Goal: Information Seeking & Learning: Learn about a topic

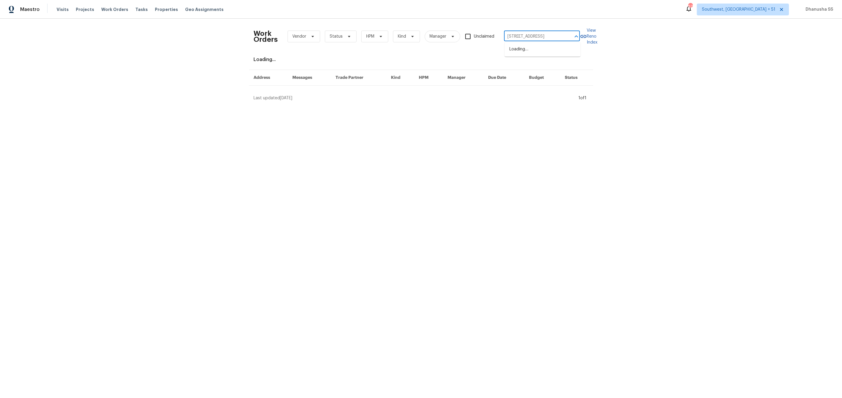
scroll to position [0, 31]
type input "[STREET_ADDRESS]"
click at [527, 50] on li "2060 Covered Bridge Ct, Rock Hill, SC 29732" at bounding box center [542, 49] width 76 height 10
type input "2060 Covered Bridge Ct, Rock Hill, SC 29732"
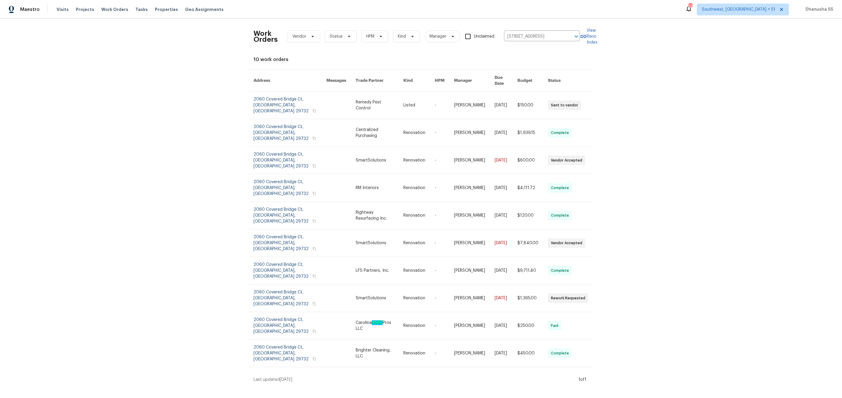
click at [398, 96] on link at bounding box center [380, 104] width 48 height 27
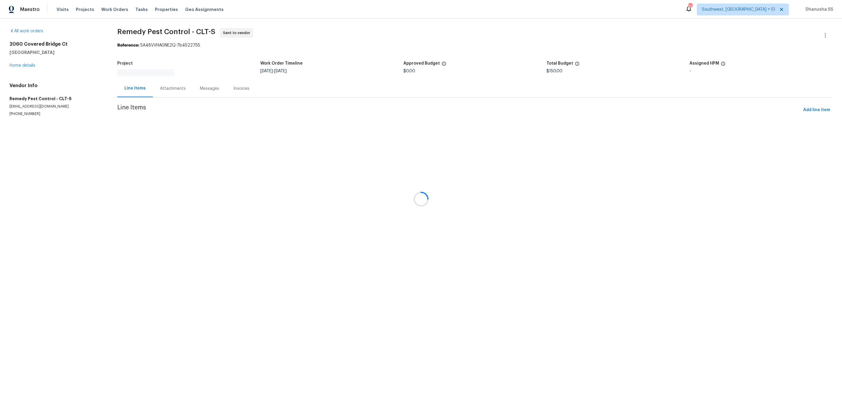
click at [17, 64] on div at bounding box center [421, 199] width 842 height 398
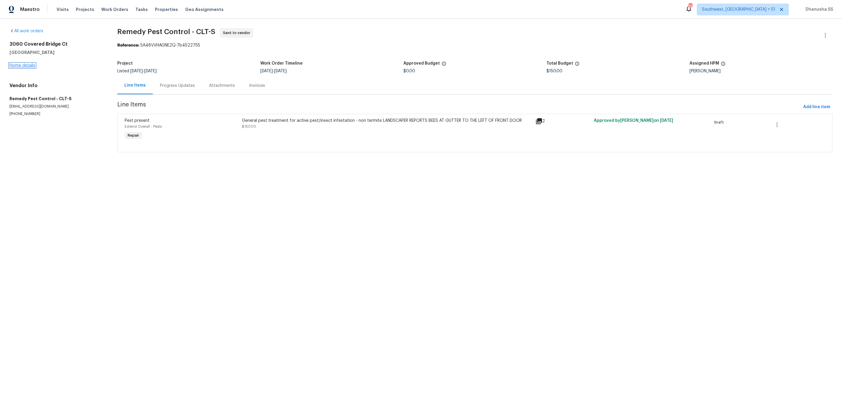
click at [17, 66] on link "Home details" at bounding box center [22, 65] width 26 height 4
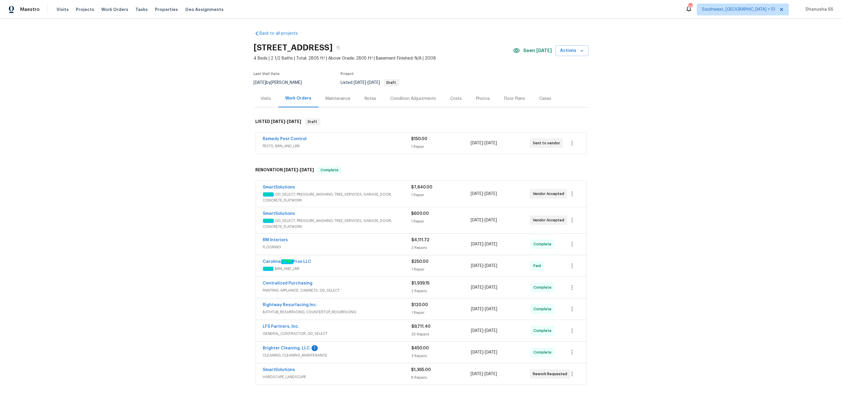
click at [267, 99] on div "Visits" at bounding box center [266, 99] width 10 height 6
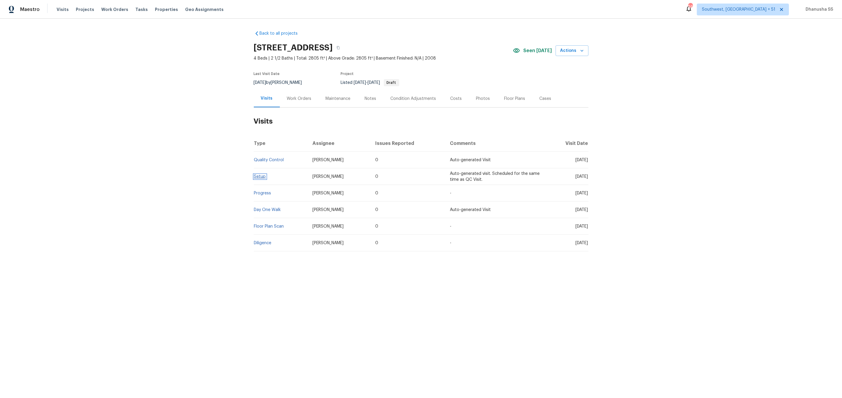
click at [257, 175] on link "Setup" at bounding box center [260, 176] width 12 height 4
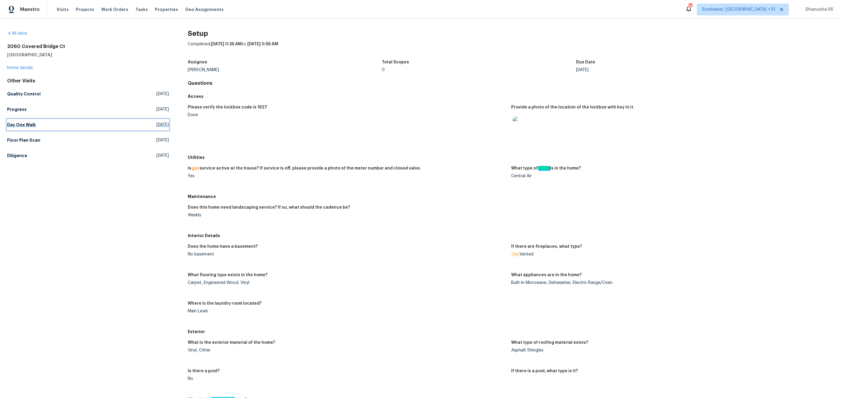
click at [34, 126] on h5 "Day One Walk" at bounding box center [21, 125] width 29 height 6
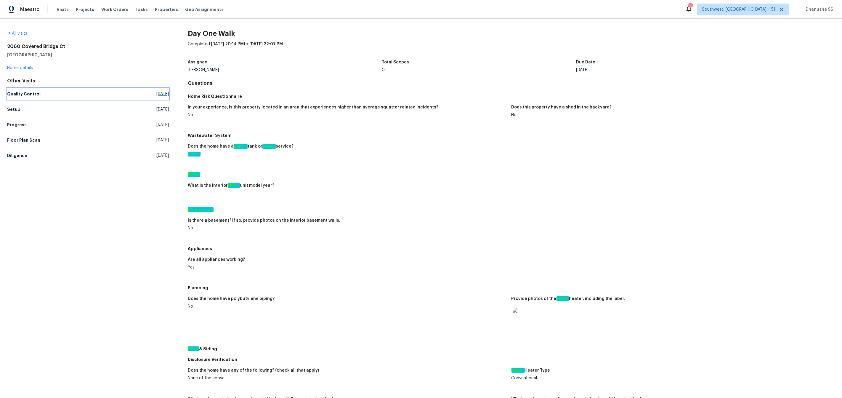
click at [18, 91] on h5 "Quality Control" at bounding box center [23, 94] width 33 height 6
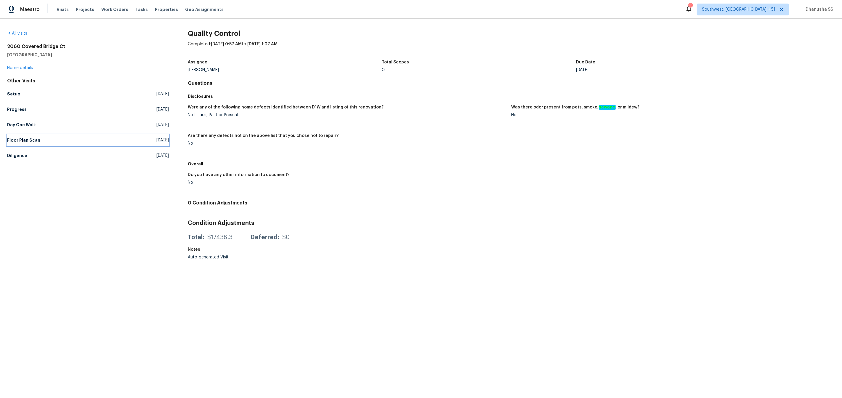
click at [30, 142] on h5 "Floor Plan Scan" at bounding box center [23, 140] width 33 height 6
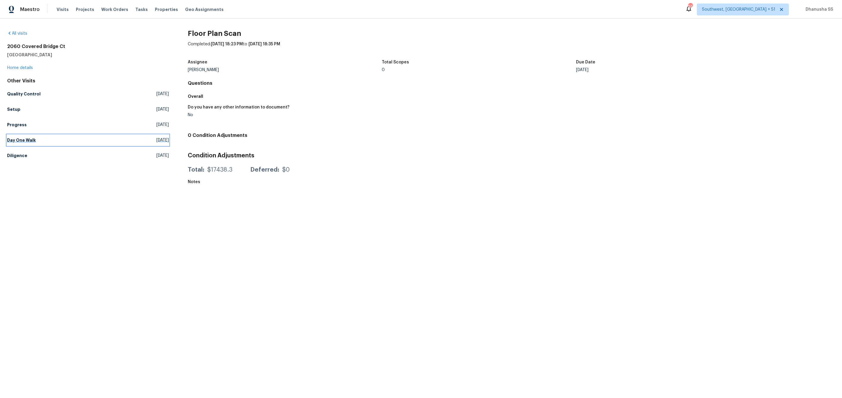
click at [36, 136] on link "Day One Walk Thu, Sep 25 2025" at bounding box center [88, 140] width 162 height 11
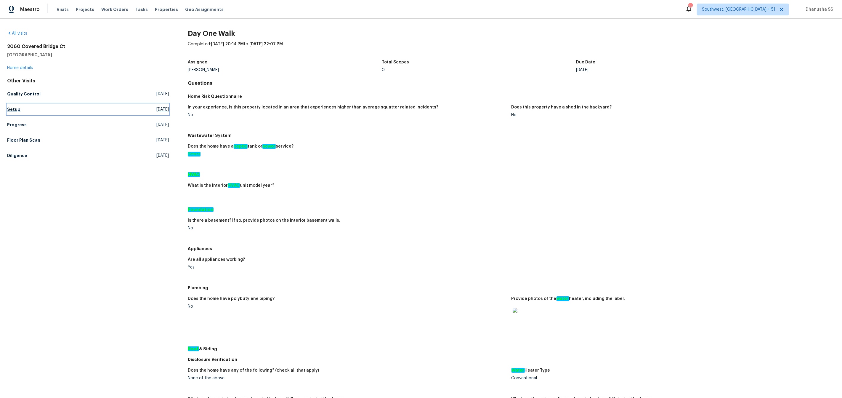
click at [15, 111] on h5 "Setup" at bounding box center [13, 109] width 13 height 6
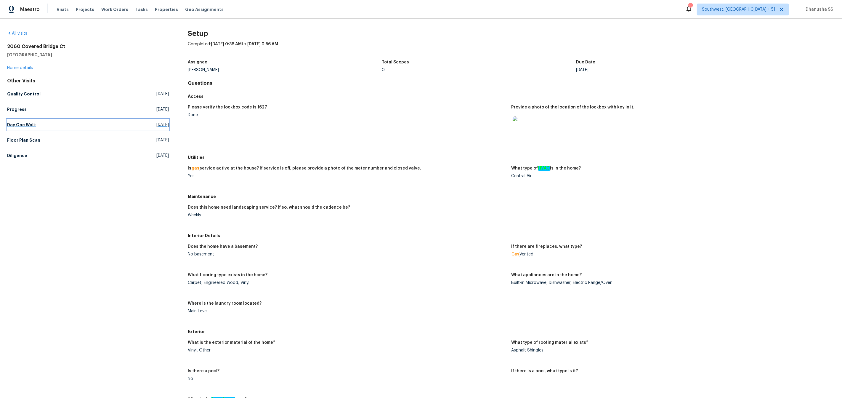
click at [39, 127] on link "Day One Walk Thu, Sep 25 2025" at bounding box center [88, 124] width 162 height 11
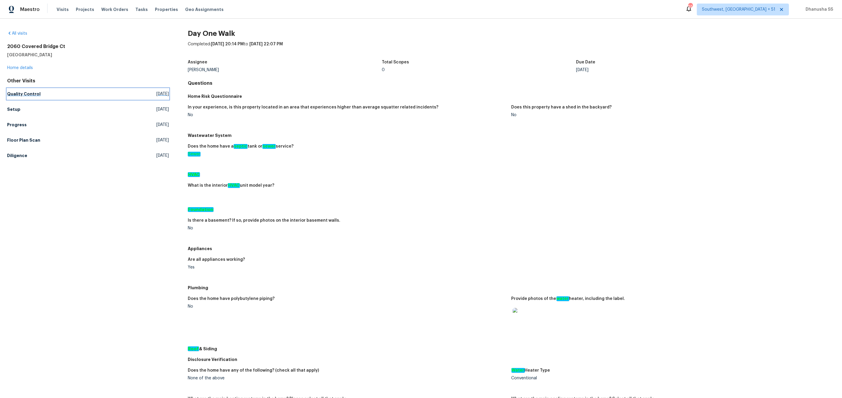
click at [27, 95] on h5 "Quality Control" at bounding box center [23, 94] width 33 height 6
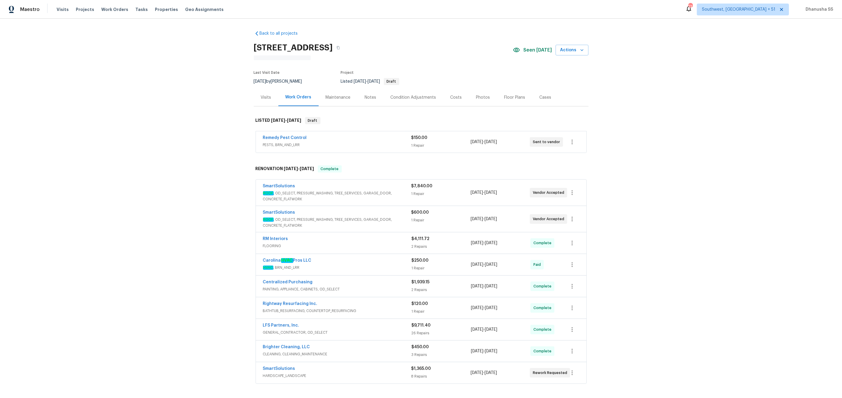
scroll to position [78, 0]
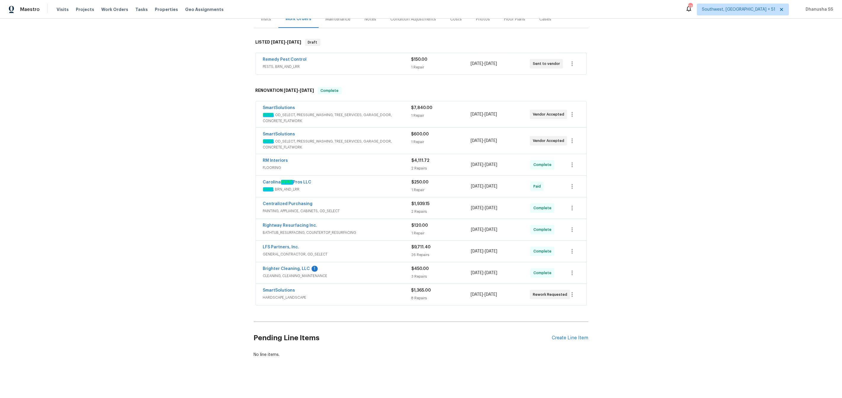
click at [396, 293] on div "SmartSolutions" at bounding box center [337, 290] width 148 height 7
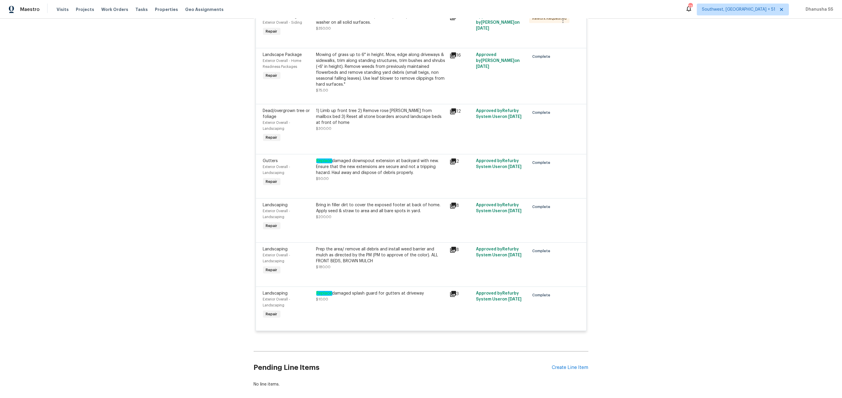
scroll to position [469, 0]
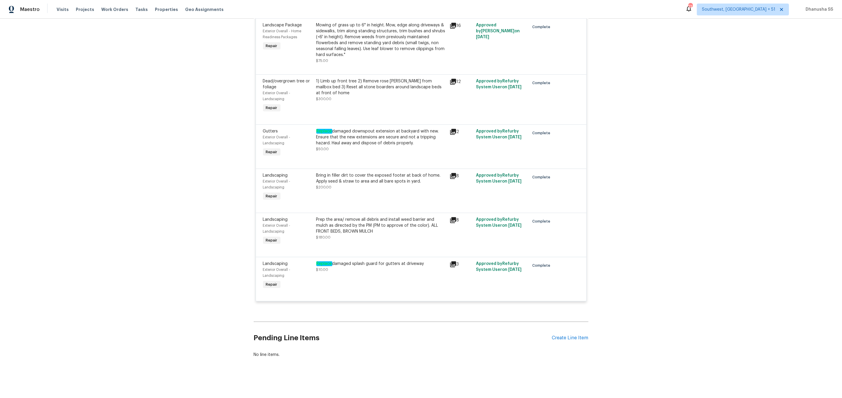
drag, startPoint x: 423, startPoint y: 263, endPoint x: 319, endPoint y: 263, distance: 103.9
click at [319, 263] on div "Replace damaged splash guard for gutters at driveway" at bounding box center [381, 264] width 130 height 6
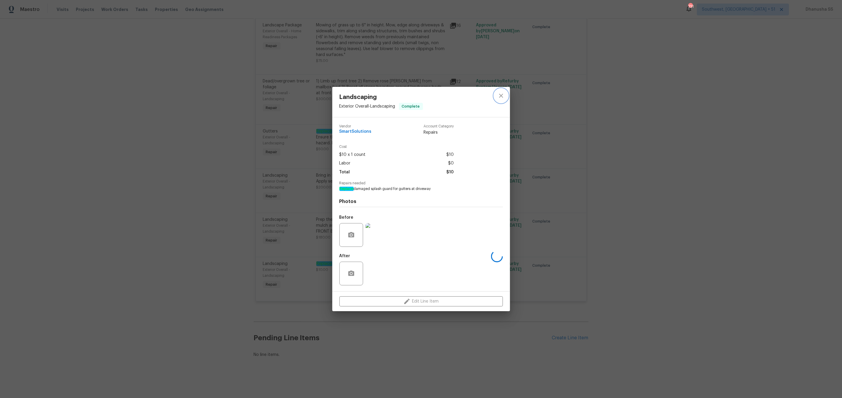
click at [500, 99] on icon "close" at bounding box center [500, 95] width 7 height 7
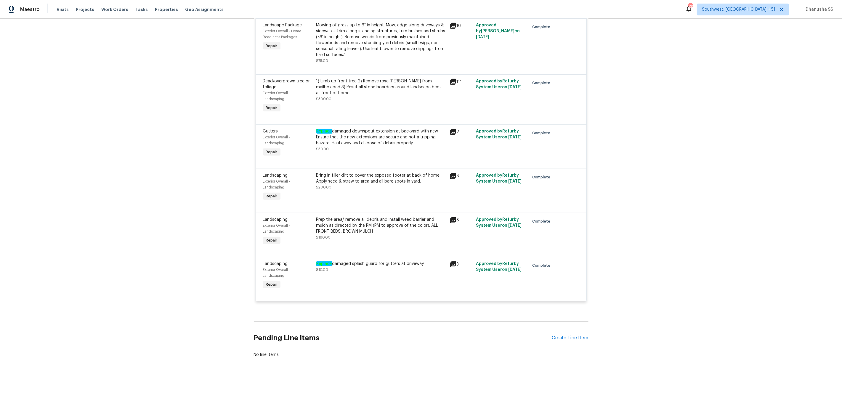
click at [388, 279] on div "Replace damaged splash guard for gutters at driveway $10.00" at bounding box center [380, 275] width 133 height 33
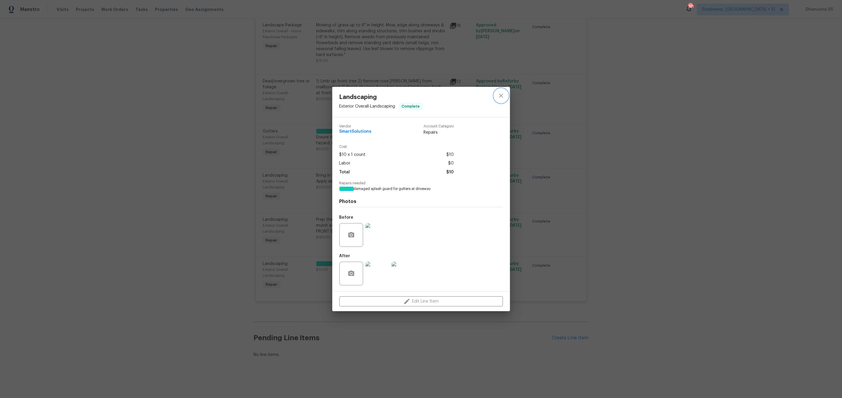
click at [500, 97] on icon "close" at bounding box center [500, 95] width 7 height 7
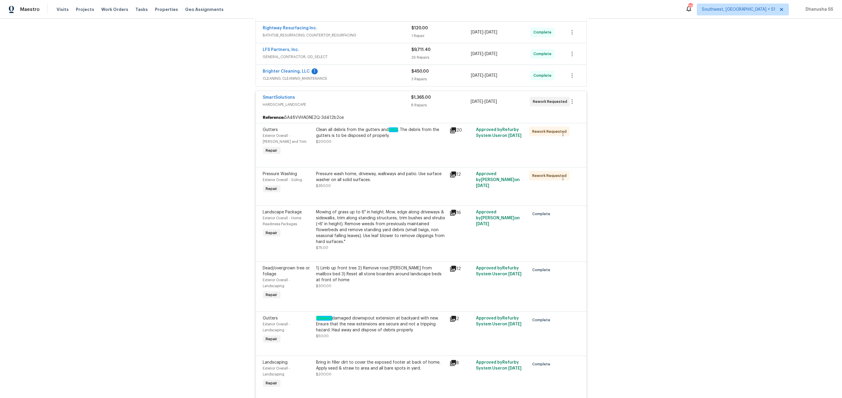
scroll to position [279, 0]
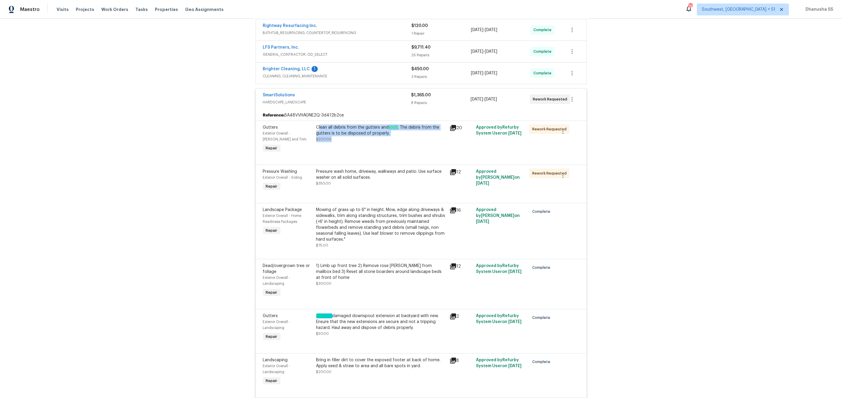
drag, startPoint x: 318, startPoint y: 127, endPoint x: 391, endPoint y: 143, distance: 74.8
click at [391, 143] on div "Clean all debris from the gutters and roof . The debris from the gutters is to …" at bounding box center [380, 139] width 133 height 33
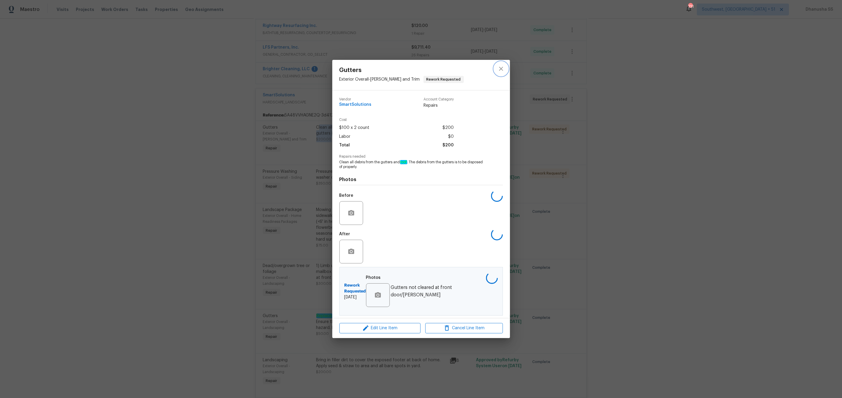
click at [502, 67] on icon "close" at bounding box center [500, 68] width 7 height 7
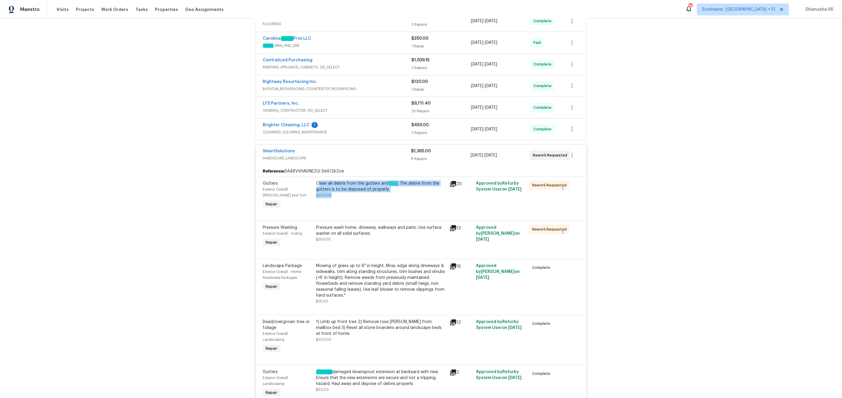
scroll to position [222, 0]
click at [386, 134] on span "CLEANING, CLEANING_MAINTENANCE" at bounding box center [337, 133] width 149 height 6
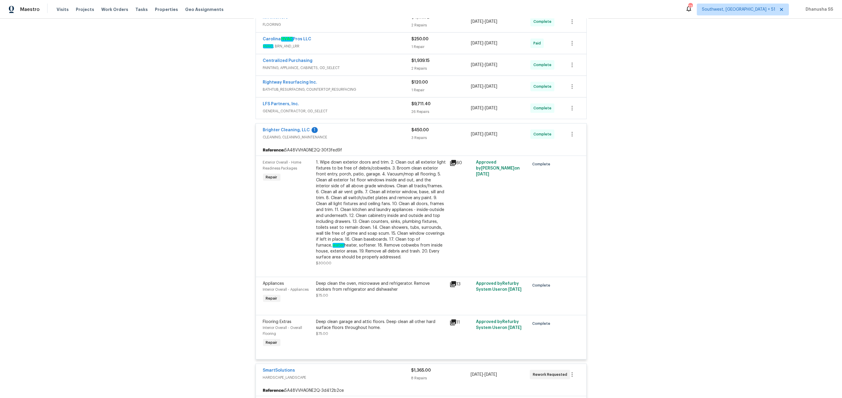
click at [388, 106] on div "LFS Partners, Inc." at bounding box center [337, 104] width 149 height 7
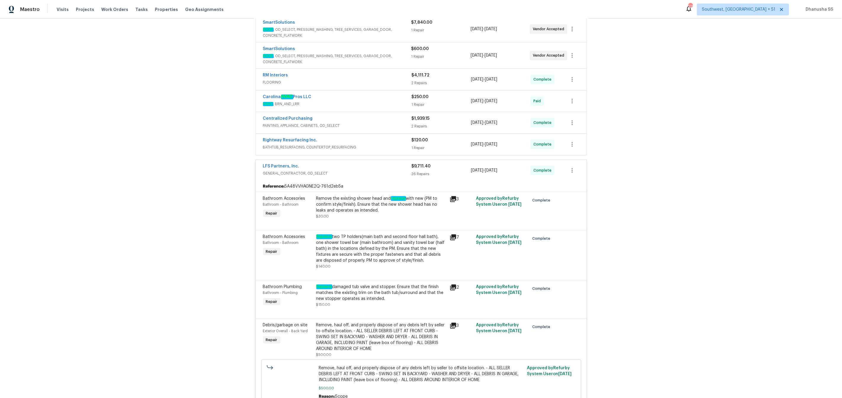
scroll to position [130, 0]
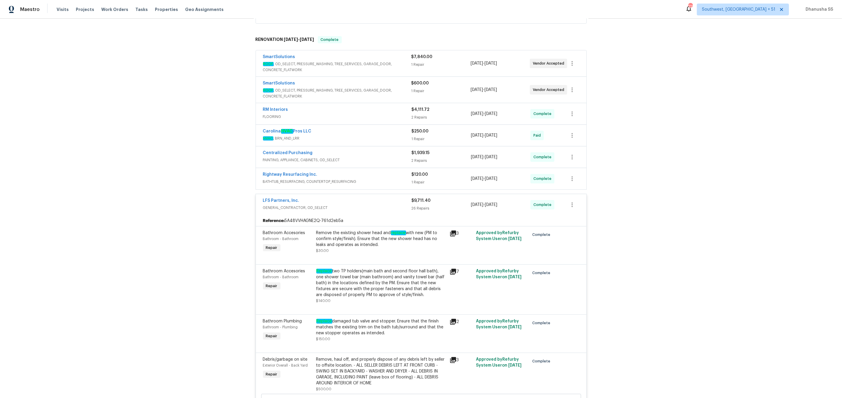
click at [388, 174] on div "Rightway Resurfacing Inc." at bounding box center [337, 174] width 149 height 7
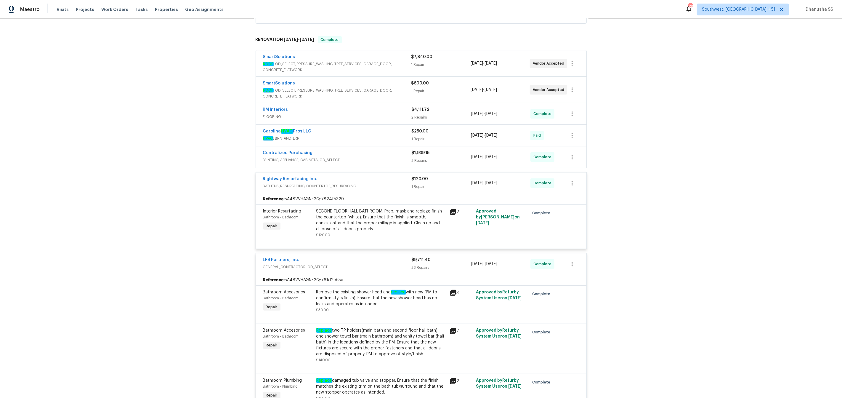
click at [389, 161] on span "PAINTING, APPLIANCE, CABINETS, OD_SELECT" at bounding box center [337, 160] width 149 height 6
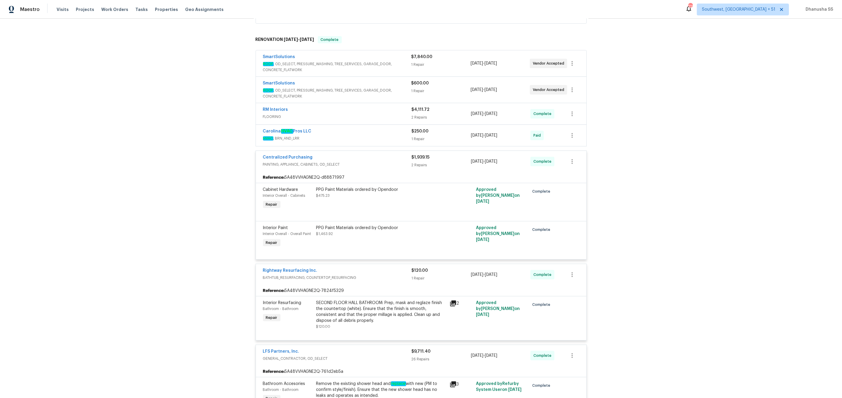
click at [393, 132] on div "Carolina HVAC Pros LLC" at bounding box center [337, 131] width 149 height 7
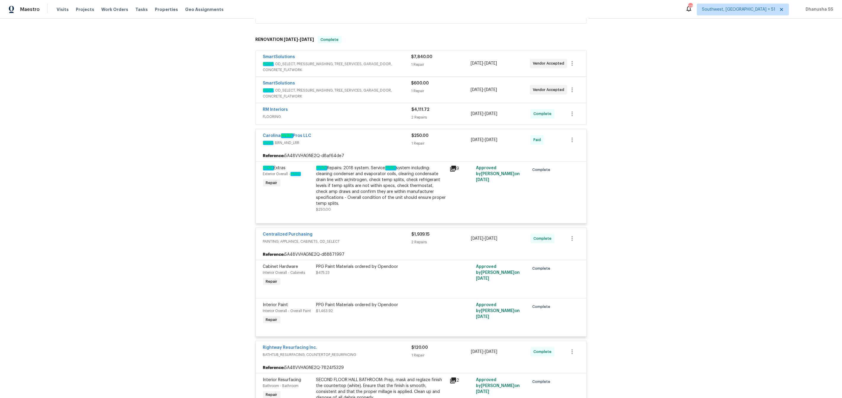
click at [381, 114] on span "FLOORING" at bounding box center [337, 117] width 149 height 6
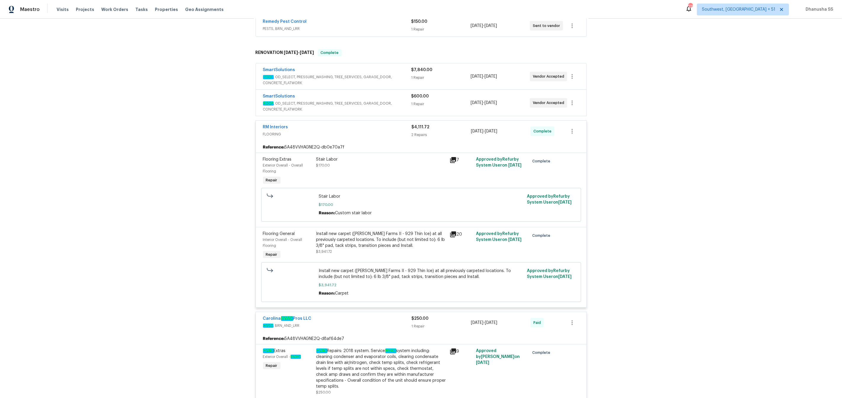
scroll to position [84, 0]
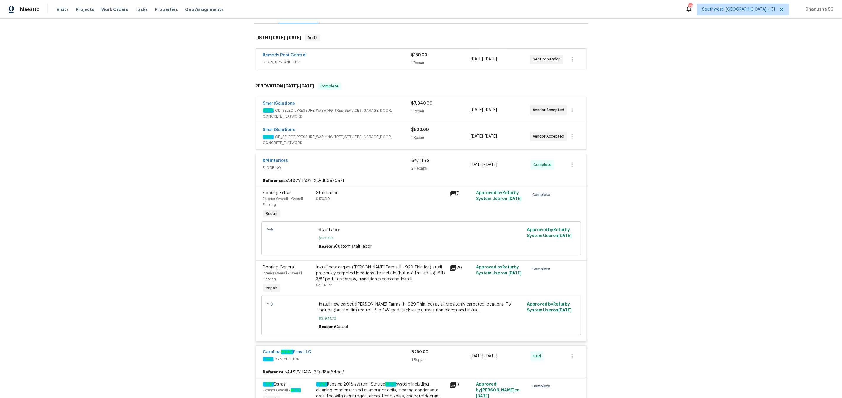
click at [403, 137] on span "ROOF , OD_SELECT, PRESSURE_WASHING, TREE_SERVICES, GARAGE_DOOR, CONCRETE_FLATWO…" at bounding box center [337, 140] width 148 height 12
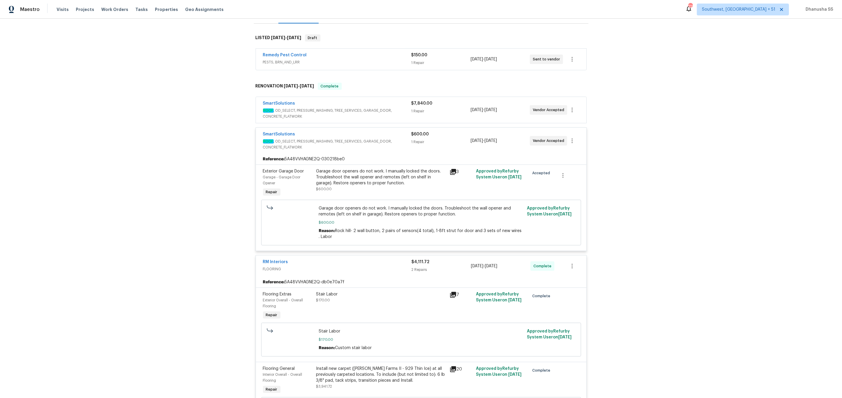
click at [397, 113] on span "ROOF , OD_SELECT, PRESSURE_WASHING, TREE_SERVICES, GARAGE_DOOR, CONCRETE_FLATWO…" at bounding box center [337, 113] width 148 height 12
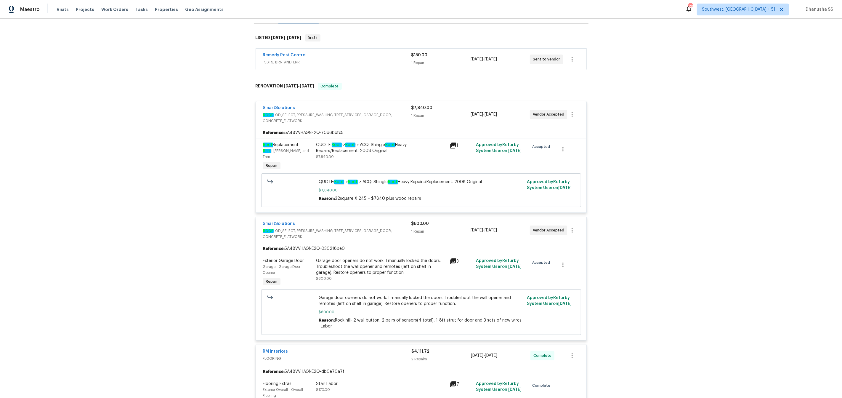
click at [367, 61] on span "PESTS, BRN_AND_LRR" at bounding box center [337, 62] width 148 height 6
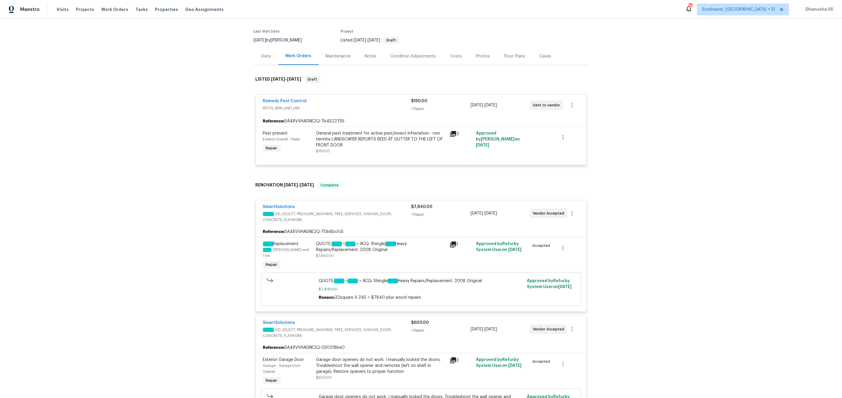
scroll to position [0, 0]
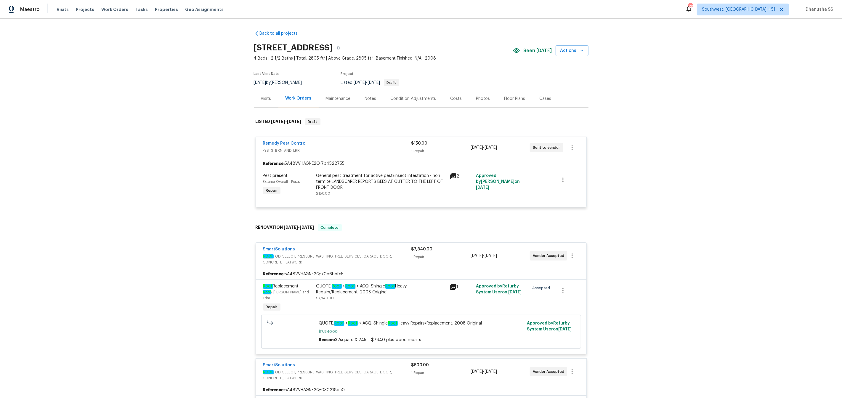
click at [104, 5] on div "Visits Projects Work Orders Tasks Properties Geo Assignments" at bounding box center [144, 10] width 174 height 12
click at [106, 10] on span "Work Orders" at bounding box center [114, 10] width 27 height 6
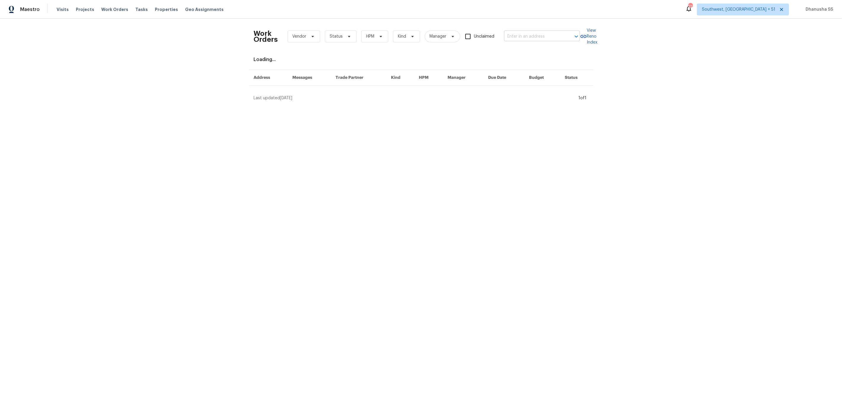
click at [555, 39] on input "text" at bounding box center [533, 36] width 59 height 9
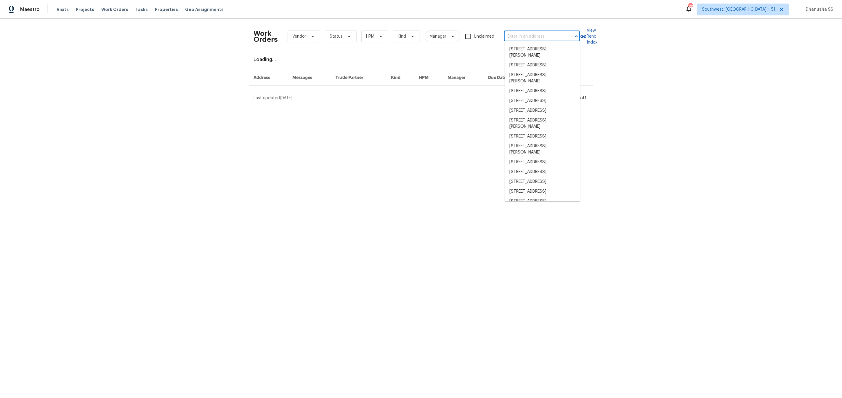
paste input "[STREET_ADDRESS][PERSON_NAME]"
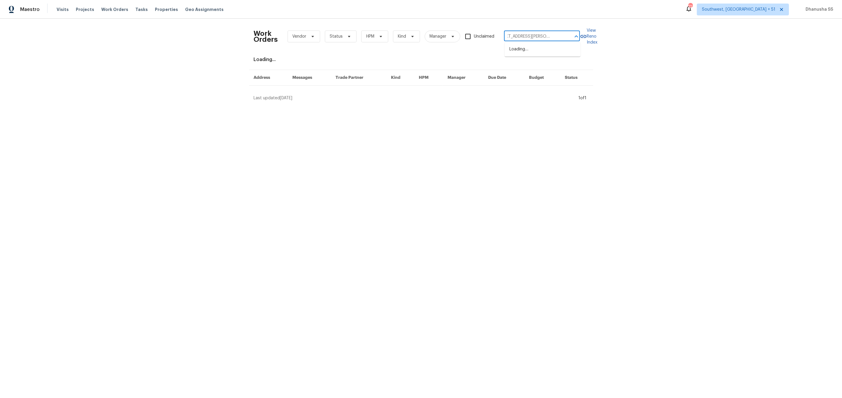
type input "[STREET_ADDRESS][PERSON_NAME]"
click at [550, 47] on li "[STREET_ADDRESS][PERSON_NAME]" at bounding box center [542, 52] width 76 height 16
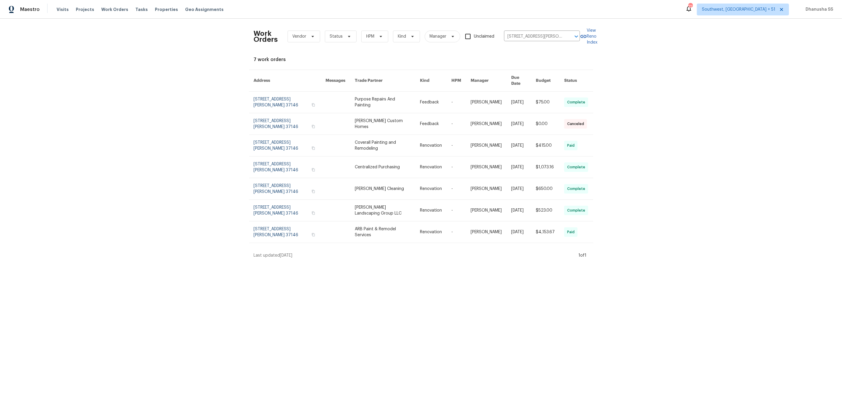
click at [338, 95] on link at bounding box center [339, 101] width 29 height 21
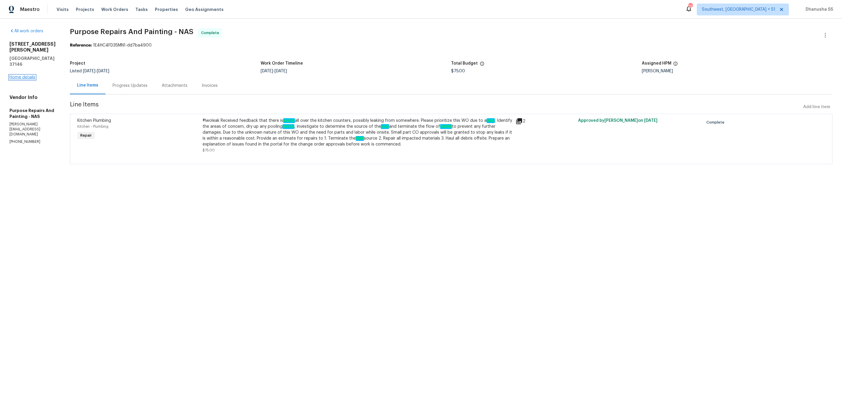
click at [26, 75] on link "Home details" at bounding box center [22, 77] width 26 height 4
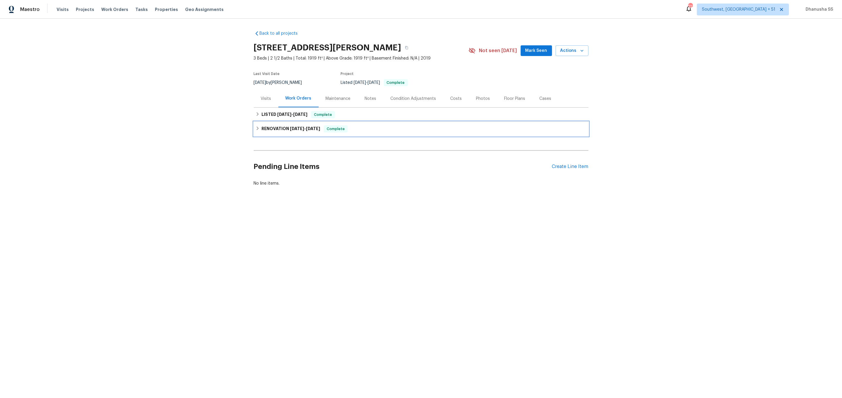
click at [363, 128] on div "RENOVATION [DATE] - [DATE] Complete" at bounding box center [421, 128] width 331 height 7
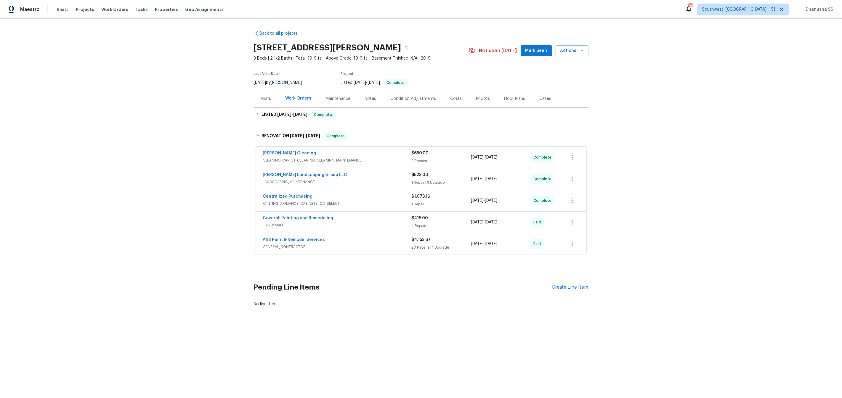
click at [383, 157] on span "CLEANING, CARPET_CLEANING, CLEANING_MAINTENANCE" at bounding box center [337, 160] width 149 height 6
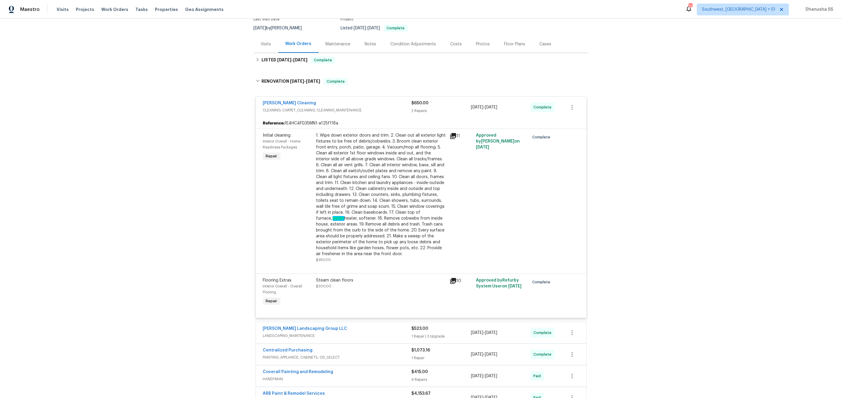
scroll to position [107, 0]
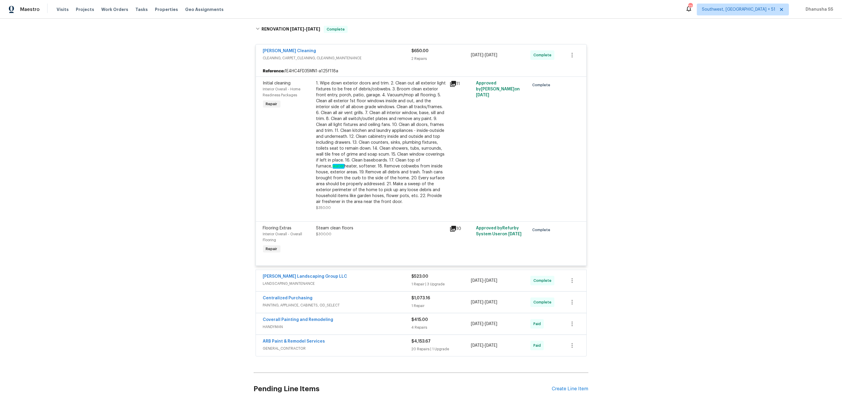
click at [381, 284] on span "LANDSCAPING_MAINTENANCE" at bounding box center [337, 283] width 149 height 6
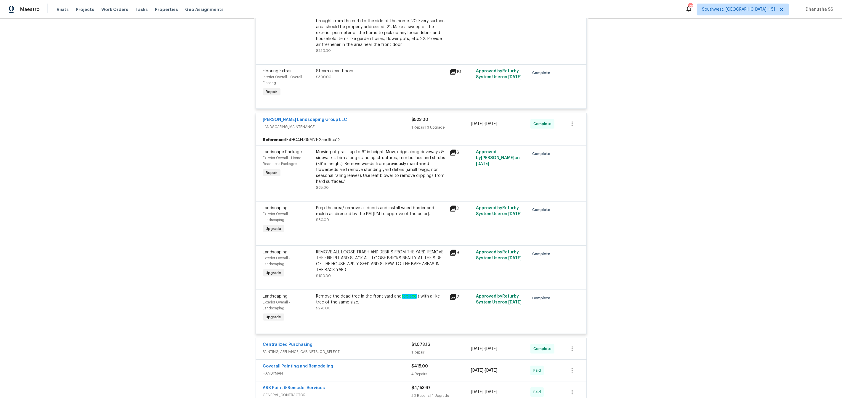
scroll to position [326, 0]
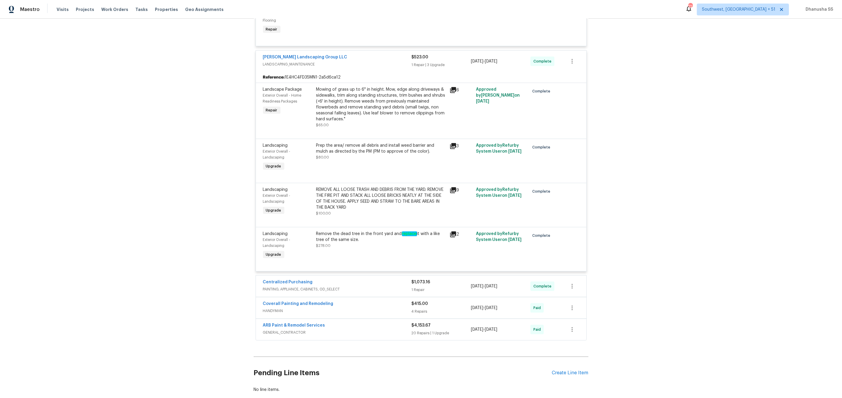
click at [365, 283] on div "Centralized Purchasing" at bounding box center [337, 282] width 149 height 7
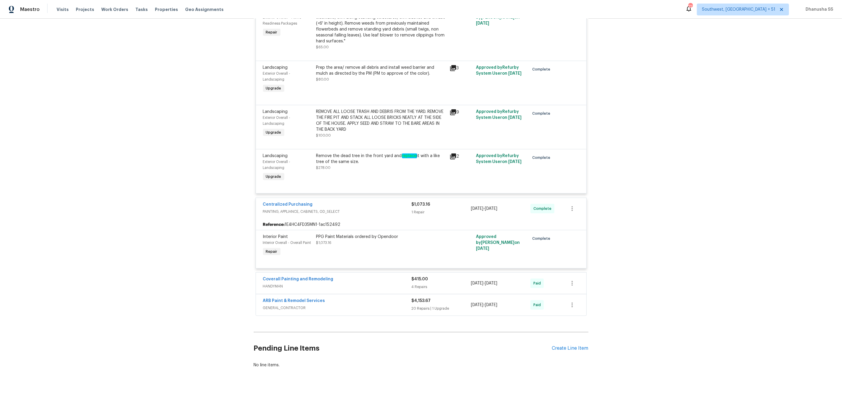
scroll to position [409, 0]
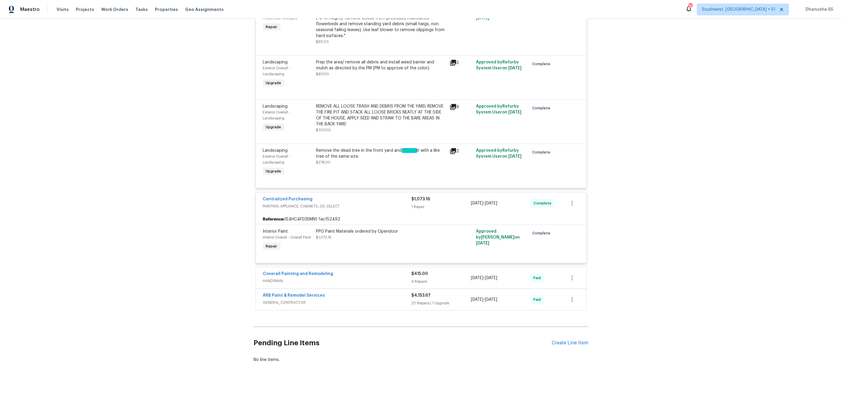
click at [372, 282] on span "HANDYMAN" at bounding box center [337, 281] width 149 height 6
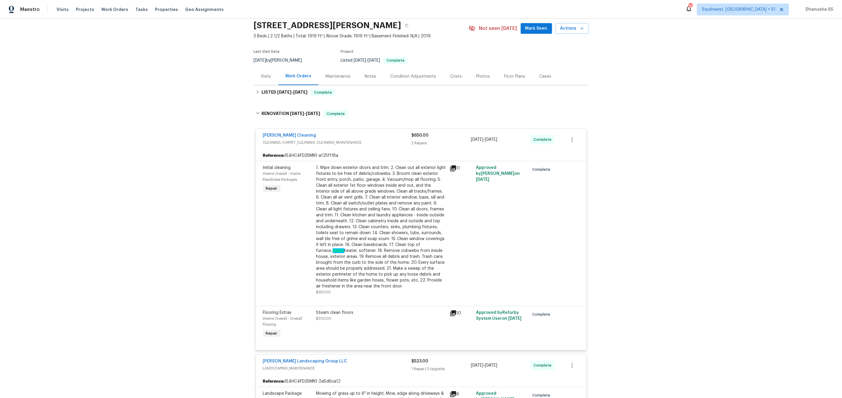
scroll to position [0, 0]
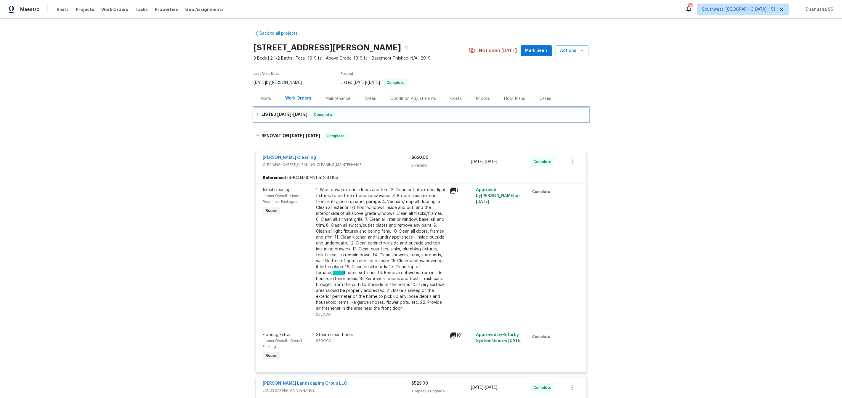
click at [372, 115] on div "LISTED [DATE] - [DATE] Complete" at bounding box center [421, 114] width 331 height 7
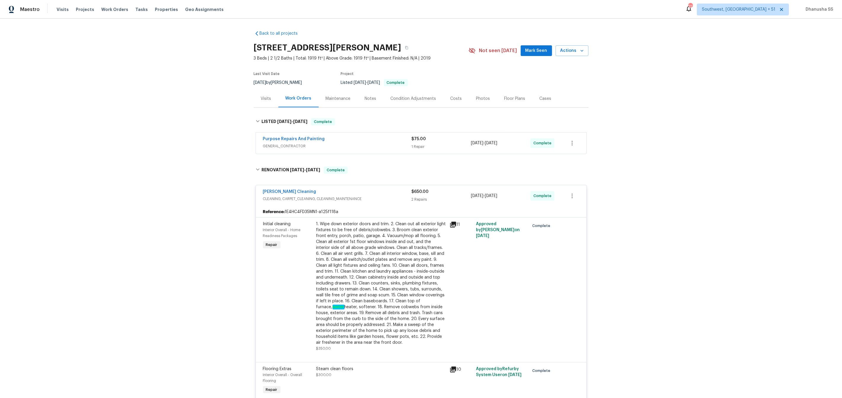
click at [386, 137] on div "Purpose Repairs And Painting" at bounding box center [337, 139] width 149 height 7
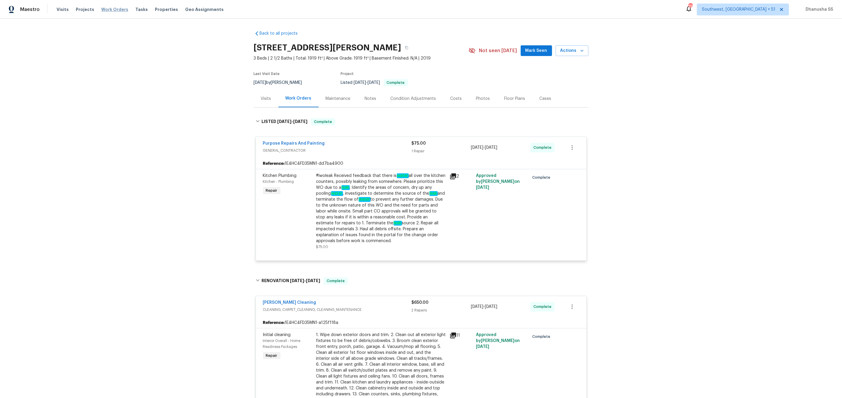
click at [108, 12] on span "Work Orders" at bounding box center [114, 10] width 27 height 6
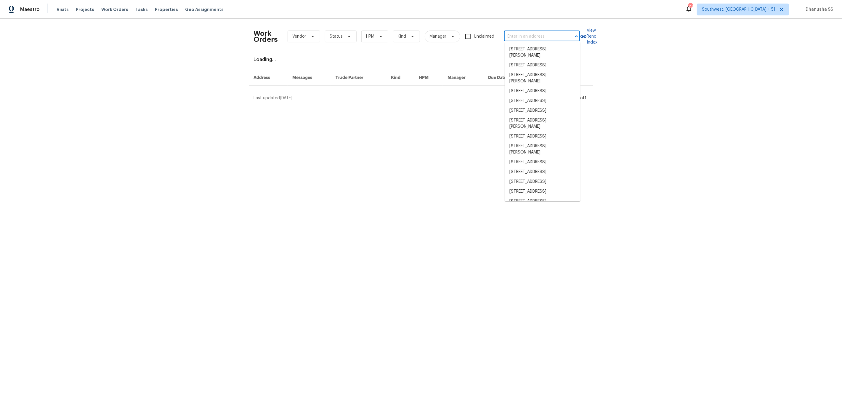
click at [512, 38] on input "text" at bounding box center [533, 36] width 59 height 9
paste input "[STREET_ADDRESS]"
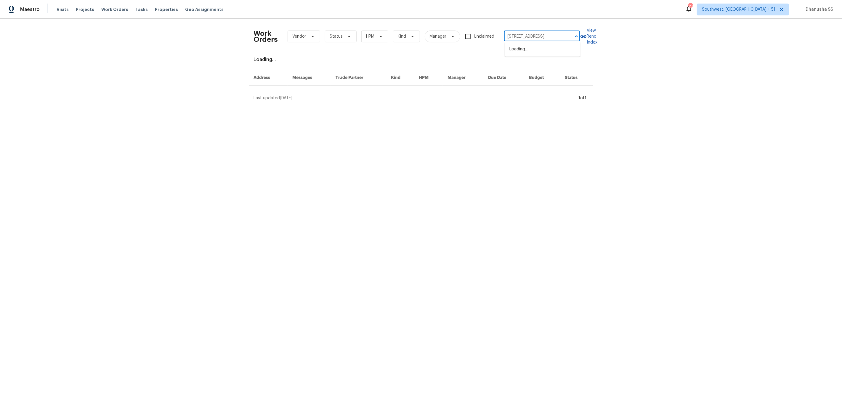
type input "[STREET_ADDRESS]"
click at [547, 51] on li "[STREET_ADDRESS]" at bounding box center [542, 49] width 76 height 10
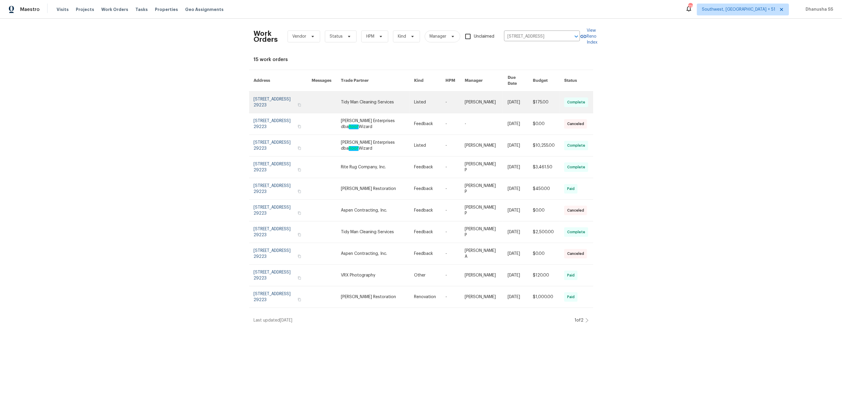
click at [389, 93] on link at bounding box center [377, 101] width 73 height 21
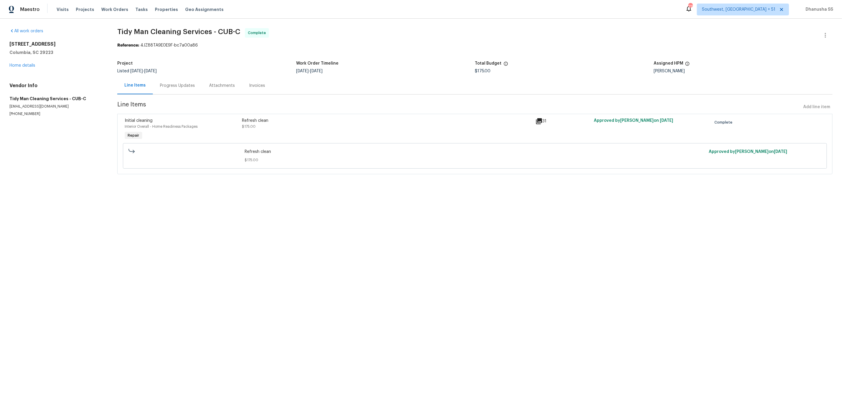
click at [19, 68] on div "[STREET_ADDRESS] Home details" at bounding box center [56, 54] width 94 height 27
click at [25, 65] on link "Home details" at bounding box center [22, 65] width 26 height 4
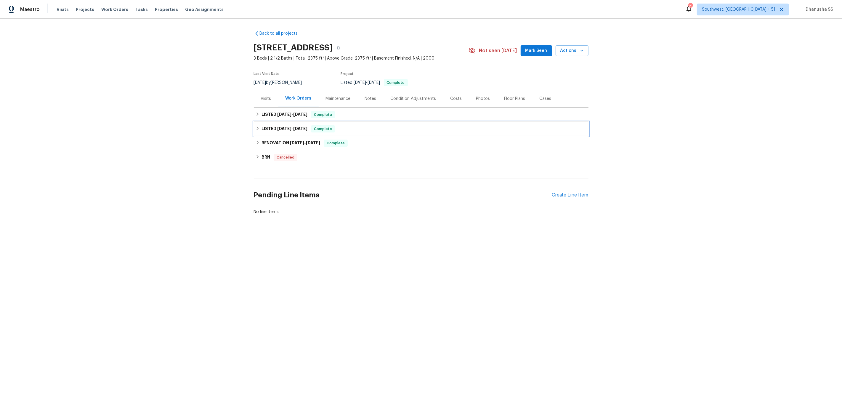
click at [354, 129] on div "LISTED [DATE] - [DATE] Complete" at bounding box center [421, 128] width 331 height 7
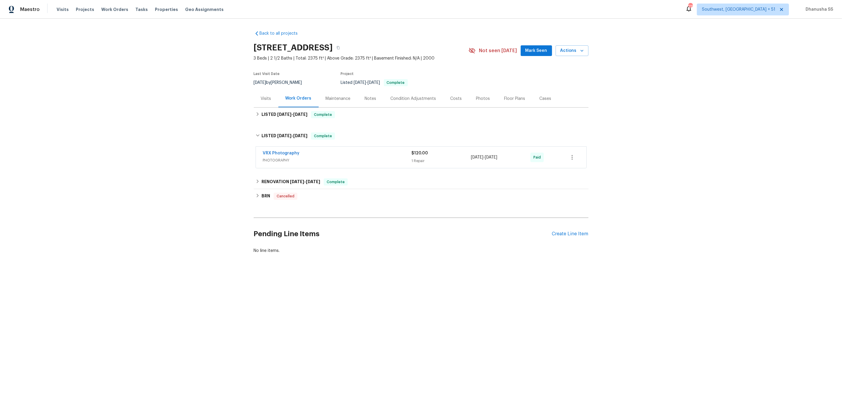
click at [375, 158] on span "PHOTOGRAPHY" at bounding box center [337, 160] width 149 height 6
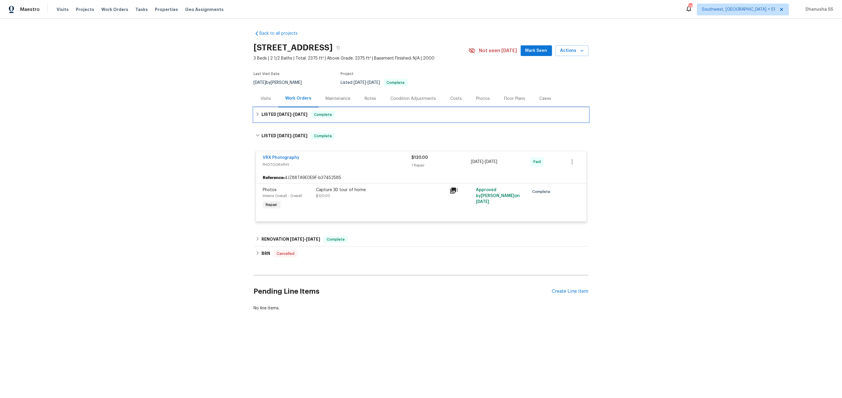
click at [362, 110] on div "LISTED [DATE] - [DATE] Complete" at bounding box center [421, 114] width 335 height 14
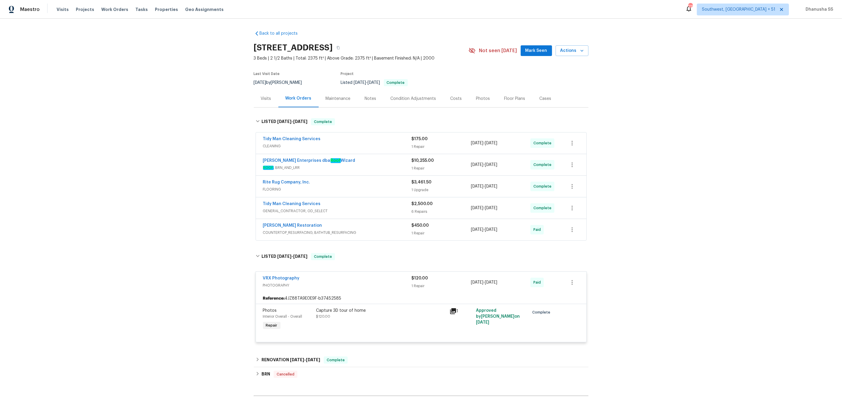
click at [384, 238] on div "[PERSON_NAME] Restoration COUNTERTOP_RESURFACING, BATHTUB_RESURFACING $450.00 1…" at bounding box center [421, 229] width 330 height 21
click at [386, 230] on span "COUNTERTOP_RESURFACING, BATHTUB_RESURFACING" at bounding box center [337, 232] width 149 height 6
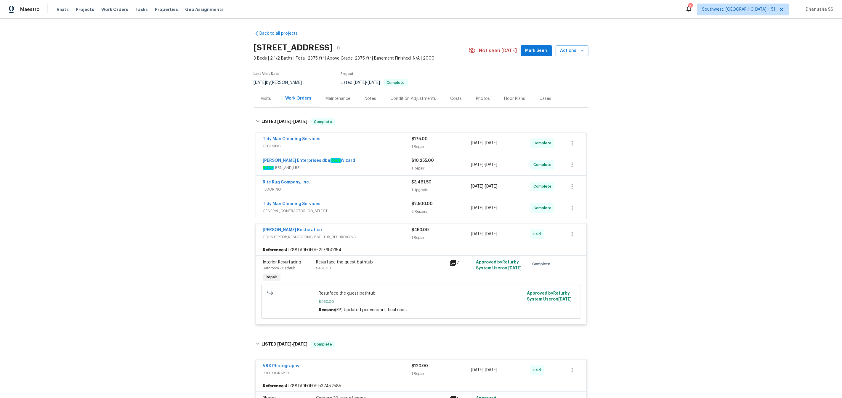
click at [383, 209] on span "GENERAL_CONTRACTOR, OD_SELECT" at bounding box center [337, 211] width 149 height 6
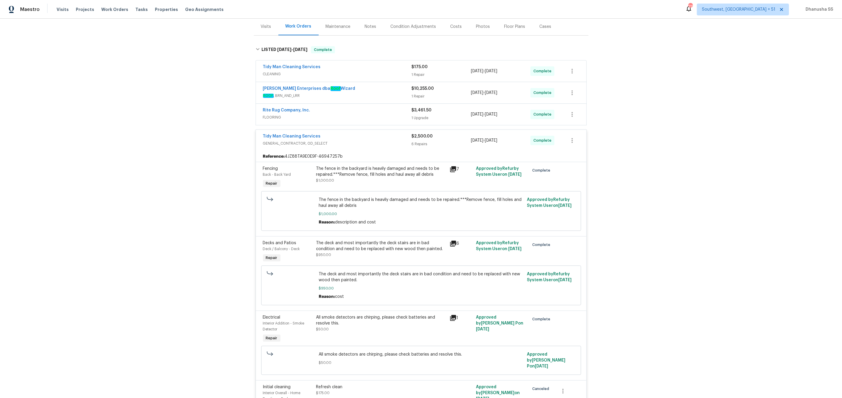
scroll to position [60, 0]
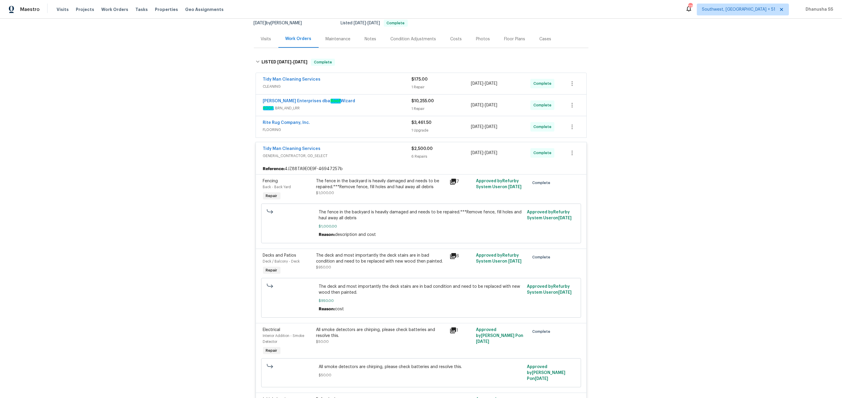
click at [395, 126] on div "Rite Rug Company, Inc." at bounding box center [337, 123] width 149 height 7
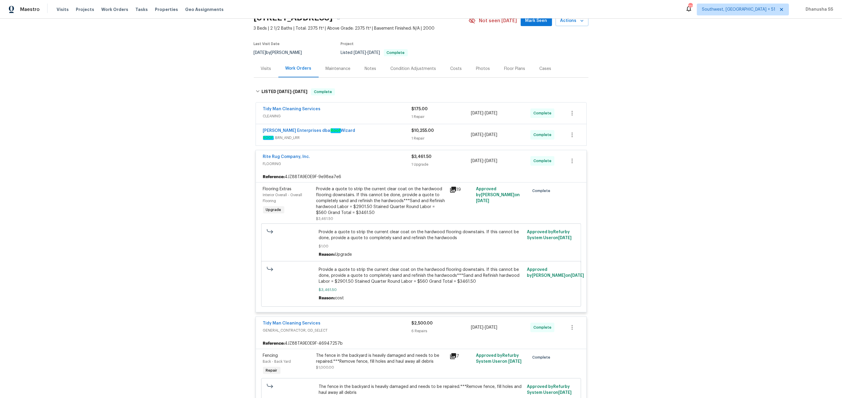
scroll to position [0, 0]
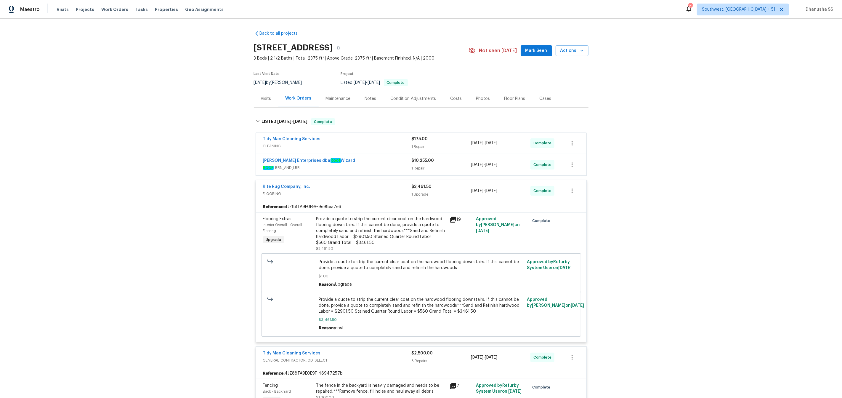
click at [386, 165] on span "ROOF , BRN_AND_LRR" at bounding box center [337, 168] width 149 height 6
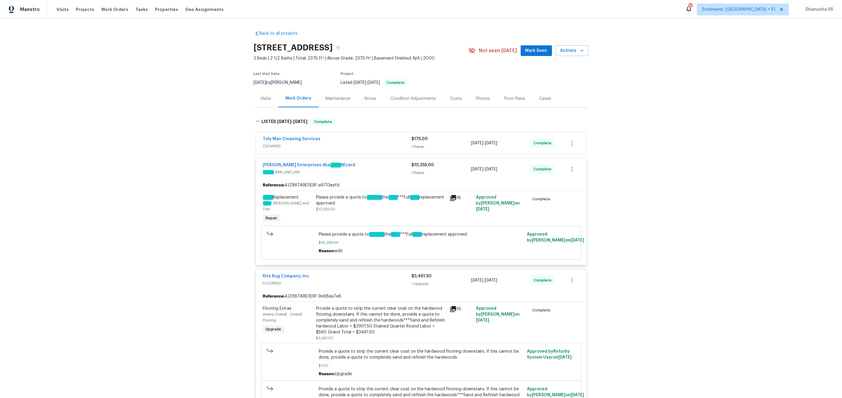
click at [396, 152] on div "Tidy Man Cleaning Services CLEANING $175.00 1 Repair [DATE] - [DATE] Complete" at bounding box center [421, 142] width 330 height 21
click at [396, 144] on span "CLEANING" at bounding box center [337, 146] width 149 height 6
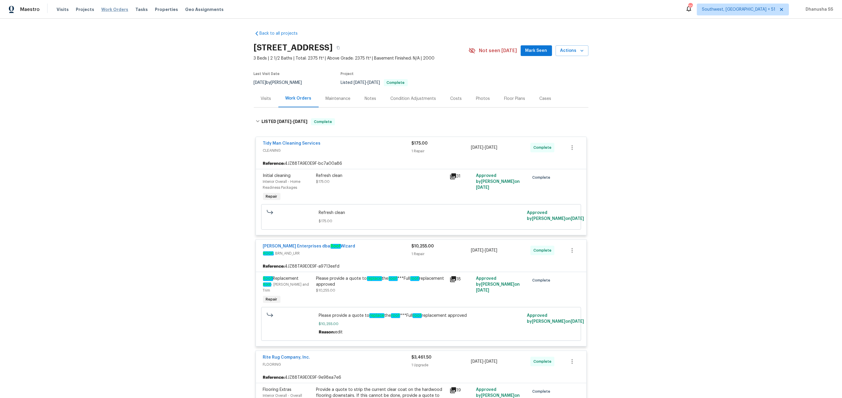
click at [102, 12] on span "Work Orders" at bounding box center [114, 10] width 27 height 6
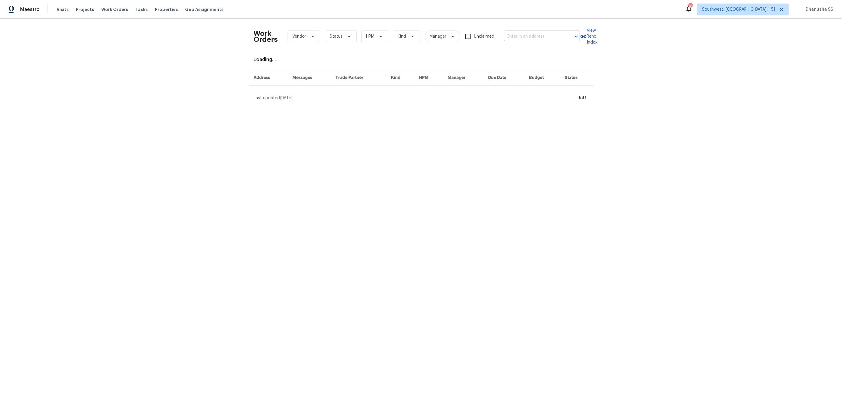
click at [530, 34] on input "text" at bounding box center [533, 36] width 59 height 9
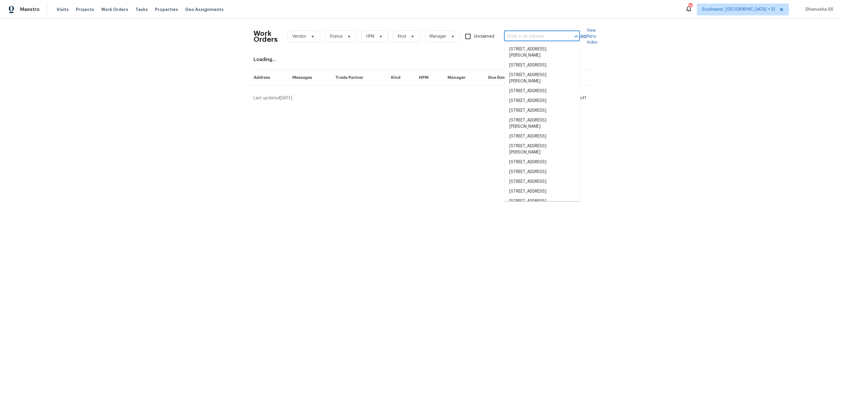
paste input "[STREET_ADDRESS][PERSON_NAME]"
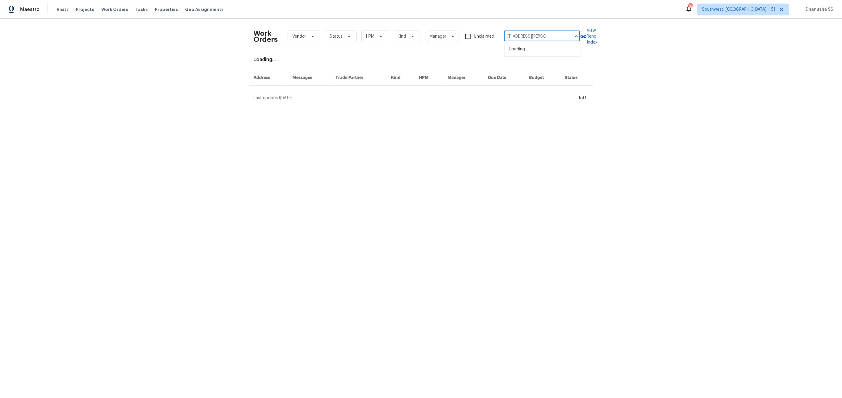
type input "[STREET_ADDRESS][PERSON_NAME]"
click at [524, 56] on li "[STREET_ADDRESS][PERSON_NAME]" at bounding box center [542, 52] width 76 height 16
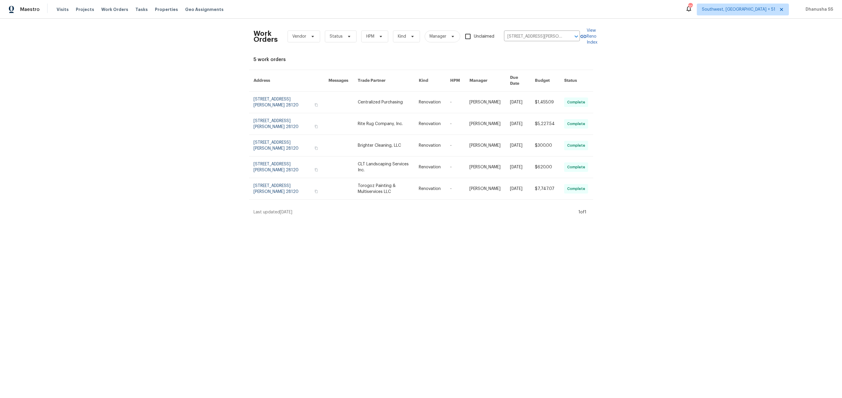
click at [389, 103] on link at bounding box center [388, 101] width 61 height 21
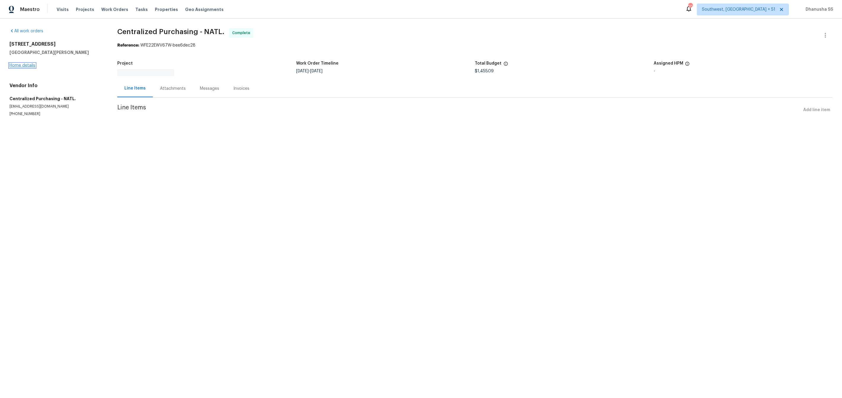
click at [20, 65] on link "Home details" at bounding box center [22, 65] width 26 height 4
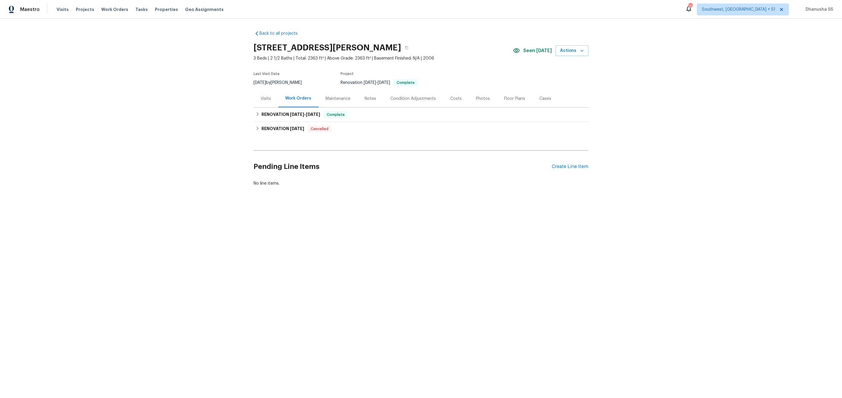
click at [266, 93] on div "Visits" at bounding box center [266, 98] width 25 height 17
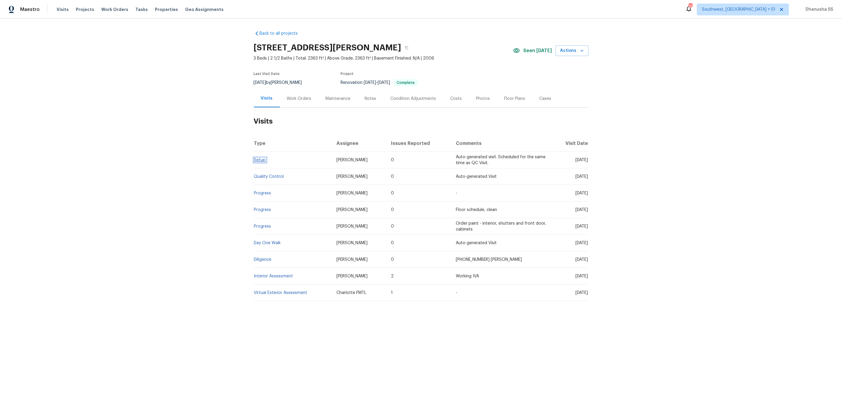
click at [257, 159] on link "Setup" at bounding box center [260, 160] width 12 height 4
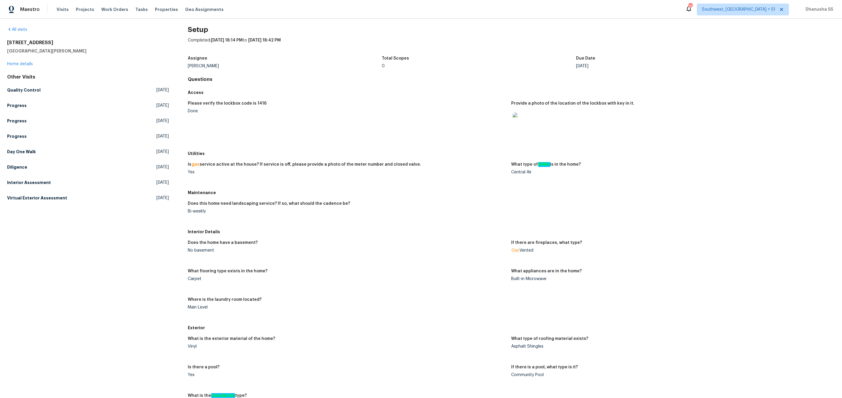
scroll to position [4, 0]
click at [30, 155] on link "Day One Walk [DATE]" at bounding box center [88, 151] width 162 height 11
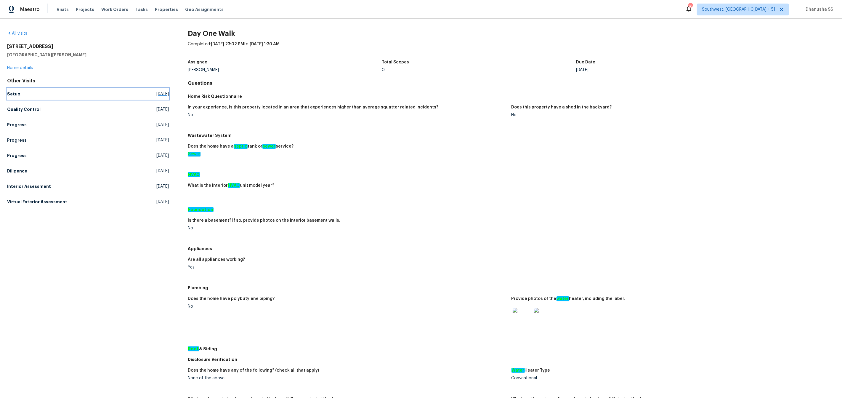
click at [19, 98] on link "Setup [DATE]" at bounding box center [88, 94] width 162 height 11
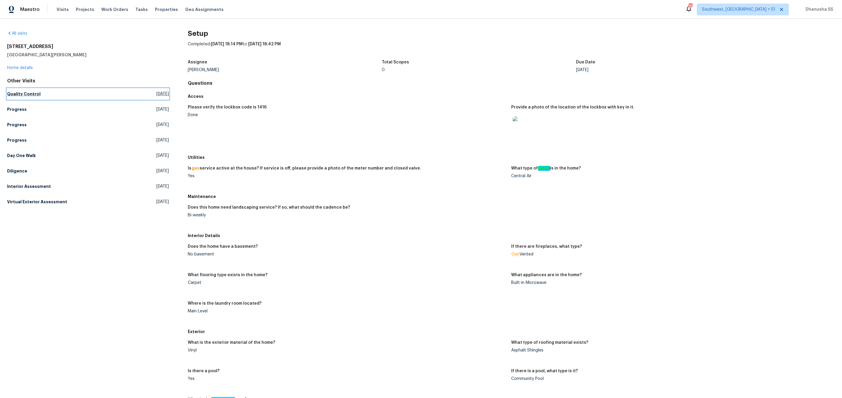
click at [22, 96] on h5 "Quality Control" at bounding box center [23, 94] width 33 height 6
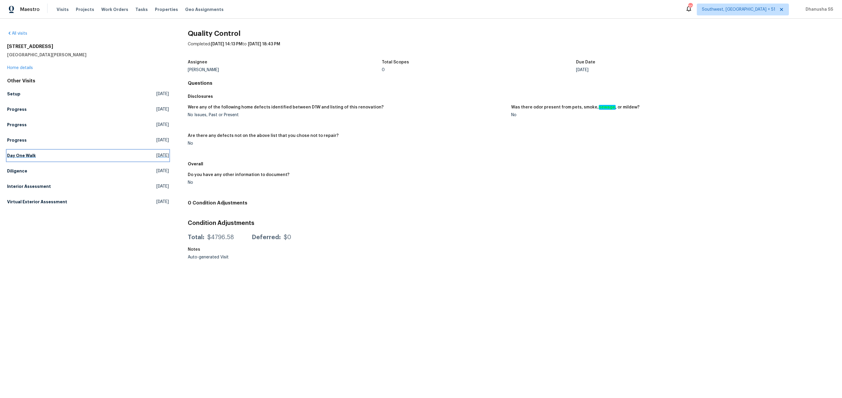
click at [27, 157] on h5 "Day One Walk" at bounding box center [21, 155] width 29 height 6
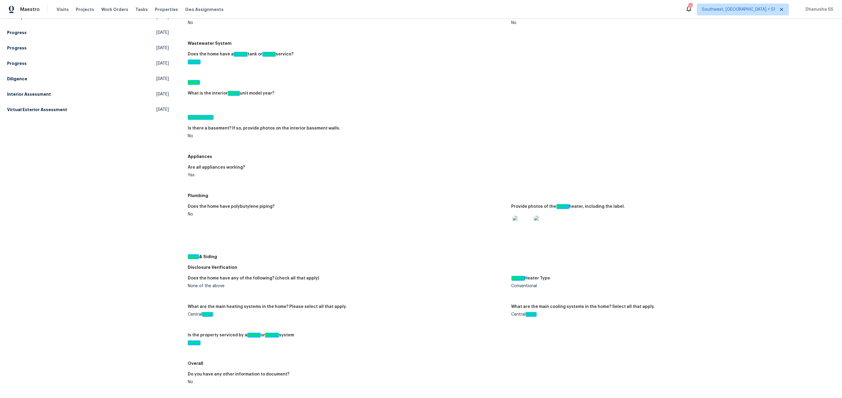
scroll to position [156, 0]
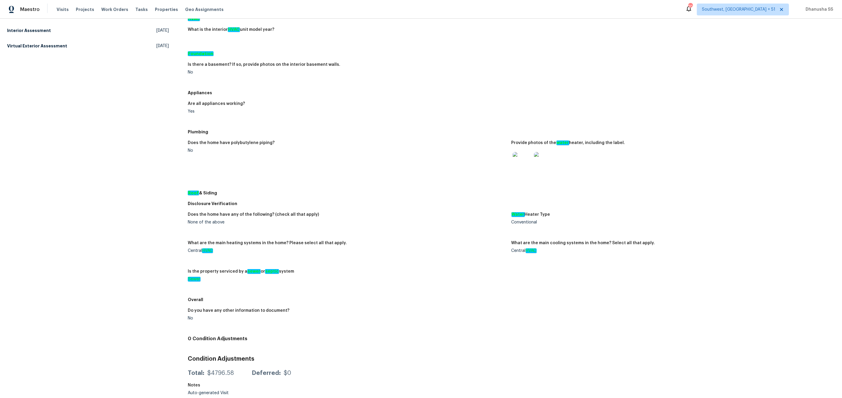
click at [522, 165] on img at bounding box center [521, 161] width 19 height 19
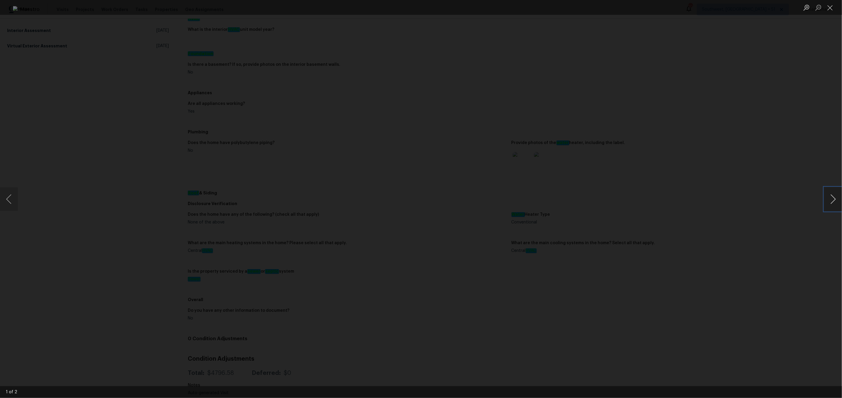
click at [830, 210] on button "Next image" at bounding box center [833, 199] width 18 height 24
click at [644, 209] on div "Lightbox" at bounding box center [421, 199] width 842 height 398
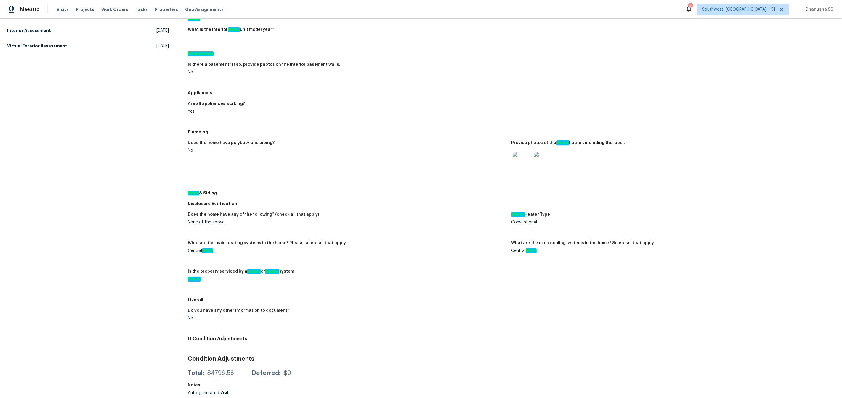
scroll to position [0, 0]
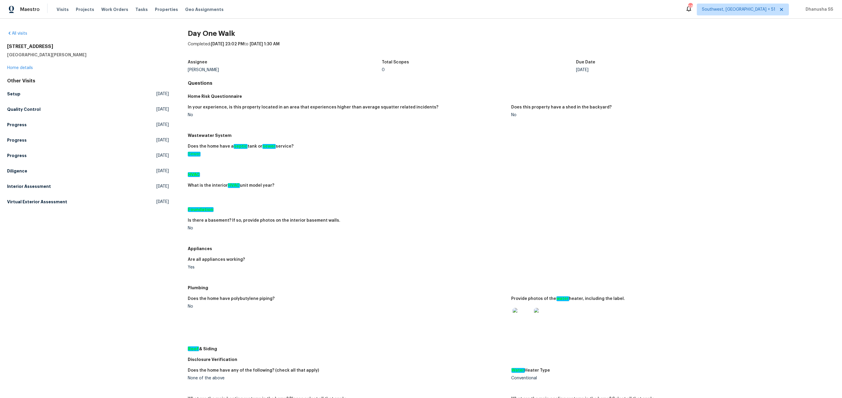
click at [7, 94] on div "All visits [STREET_ADDRESS][PERSON_NAME] Home details Other Visits Setup [DATE]…" at bounding box center [421, 208] width 842 height 379
click at [11, 94] on h5 "Setup" at bounding box center [13, 94] width 13 height 6
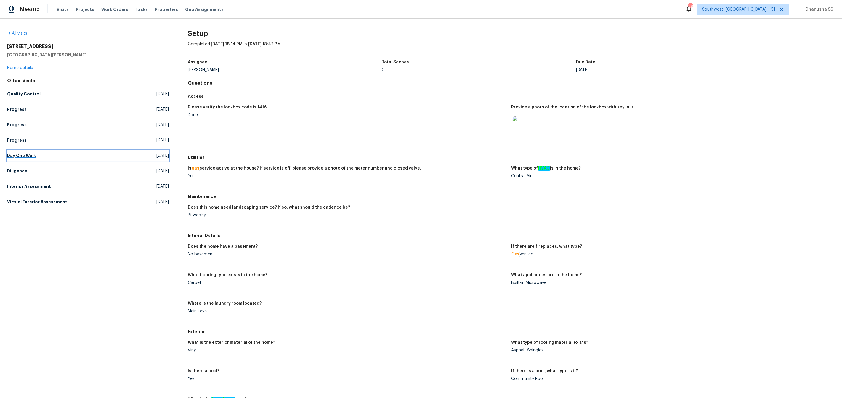
click at [33, 160] on link "Day One Walk [DATE]" at bounding box center [88, 155] width 162 height 11
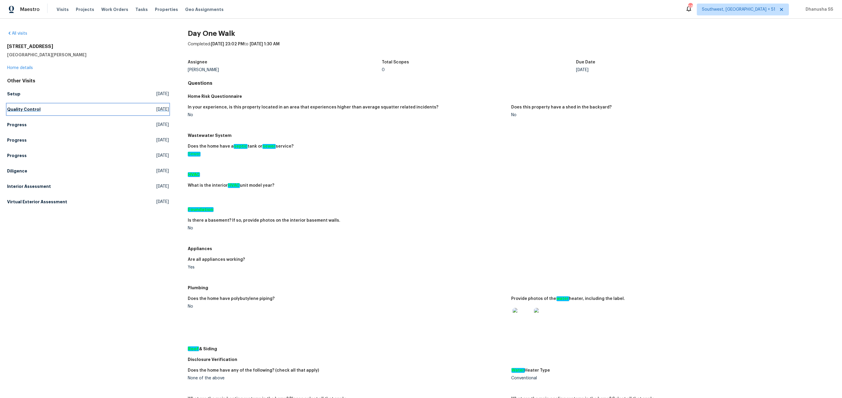
click at [16, 107] on h5 "Quality Control" at bounding box center [23, 109] width 33 height 6
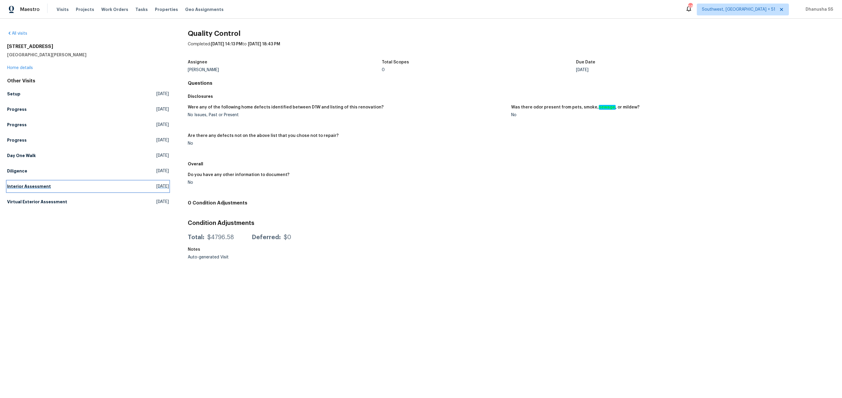
click at [41, 187] on h5 "Interior Assessment" at bounding box center [29, 186] width 44 height 6
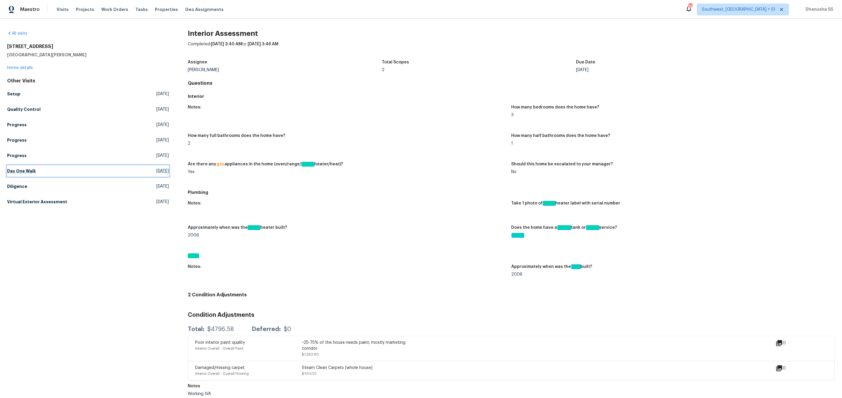
click at [29, 171] on h5 "Day One Walk" at bounding box center [21, 171] width 29 height 6
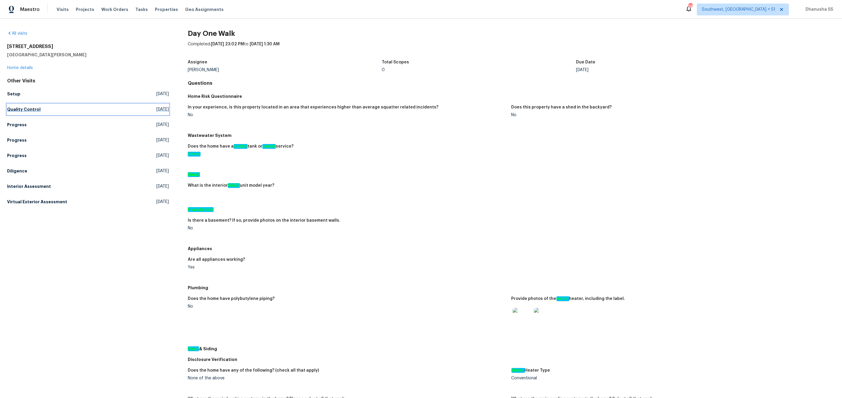
click at [18, 110] on h5 "Quality Control" at bounding box center [23, 109] width 33 height 6
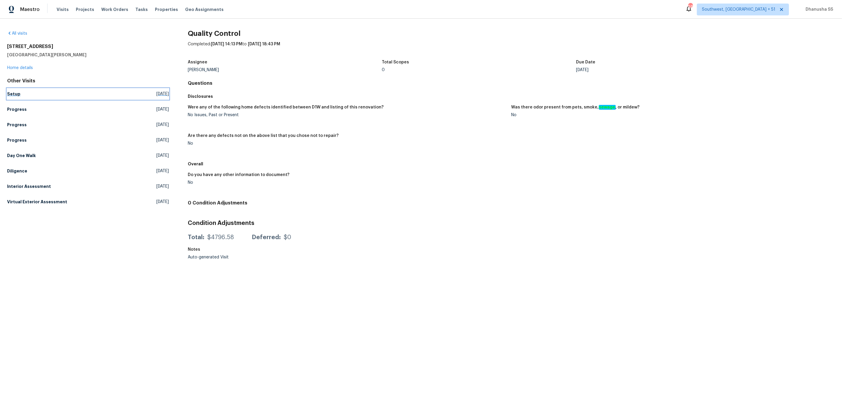
click at [31, 98] on link "Setup [DATE]" at bounding box center [88, 94] width 162 height 11
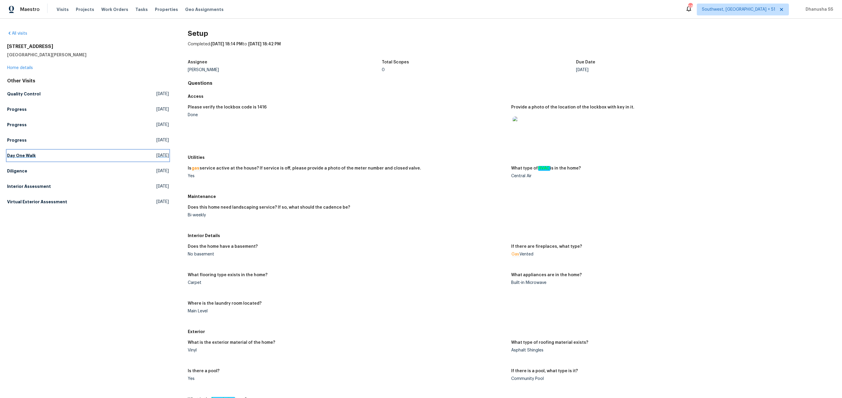
click at [29, 154] on h5 "Day One Walk" at bounding box center [21, 155] width 29 height 6
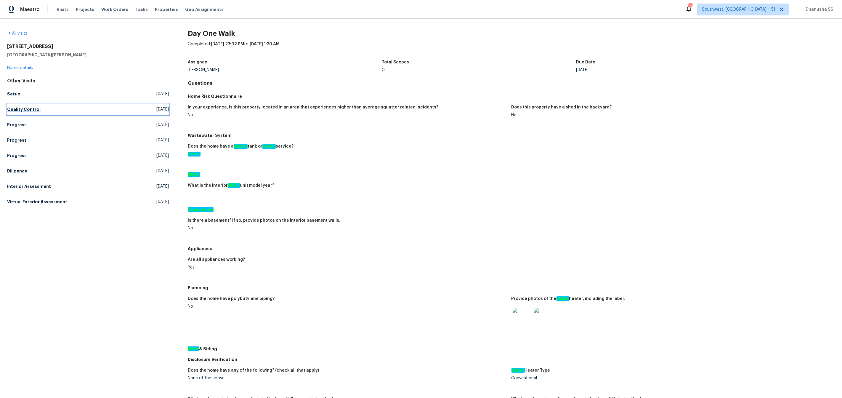
click at [26, 106] on h5 "Quality Control" at bounding box center [23, 109] width 33 height 6
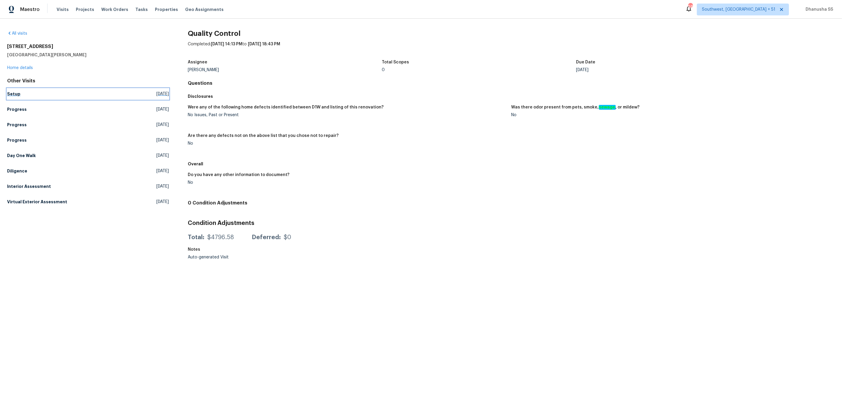
click at [15, 92] on h5 "Setup" at bounding box center [13, 94] width 13 height 6
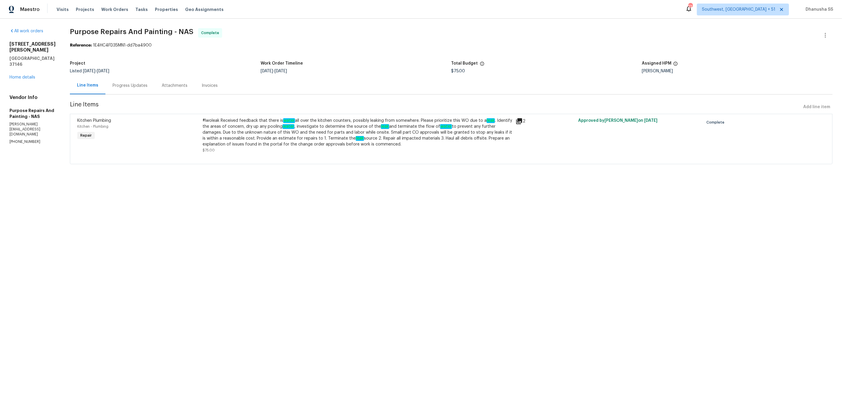
click at [145, 84] on div "Progress Updates" at bounding box center [130, 86] width 35 height 6
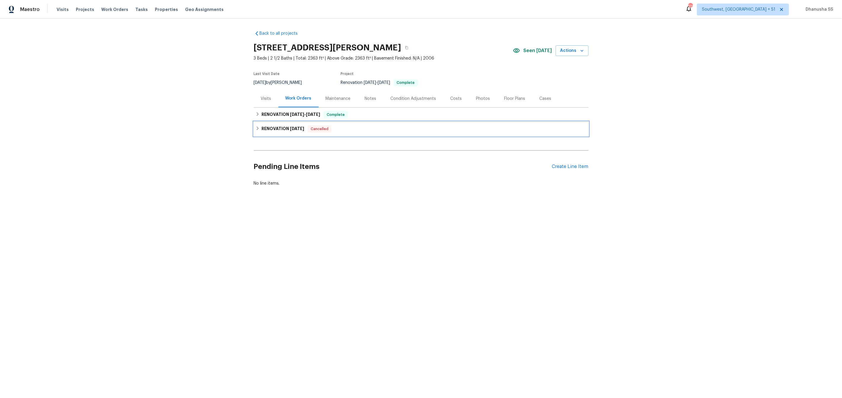
click at [348, 129] on div "RENOVATION 12/2/21 Cancelled" at bounding box center [421, 128] width 331 height 7
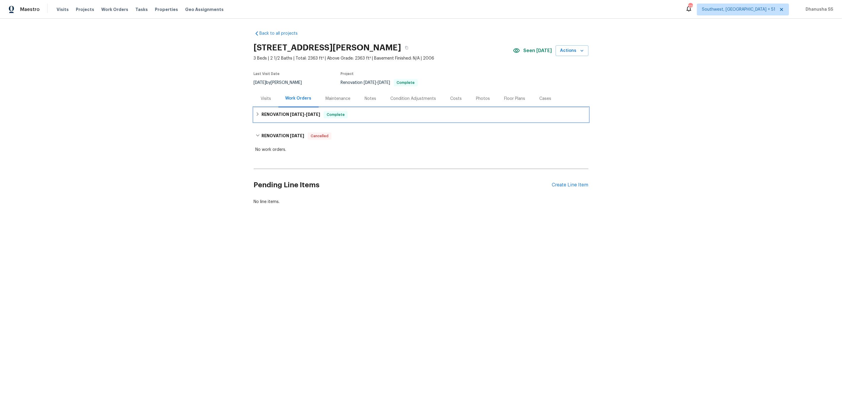
click at [368, 117] on div "RENOVATION 9/29/25 - 10/6/25 Complete" at bounding box center [421, 114] width 331 height 7
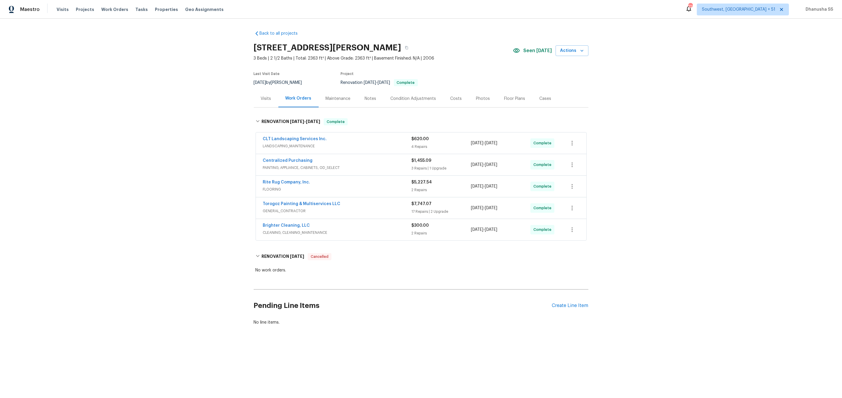
click at [395, 229] on div "Brighter Cleaning, LLC" at bounding box center [337, 225] width 149 height 7
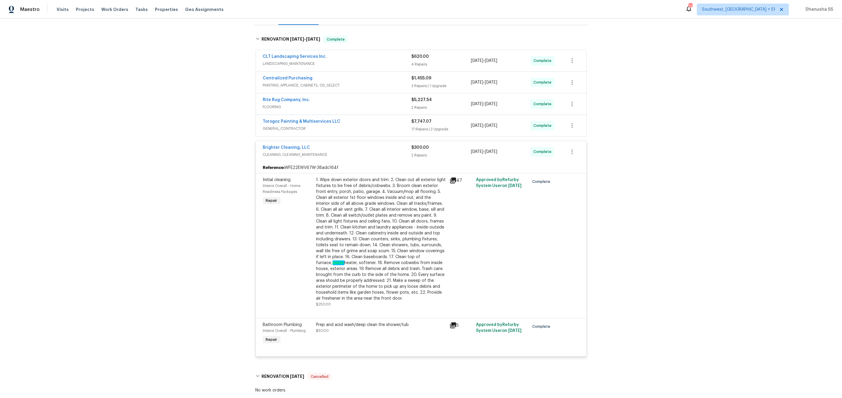
scroll to position [82, 0]
click at [378, 125] on div "Torogoz Painting & Multiservices LLC" at bounding box center [337, 122] width 149 height 7
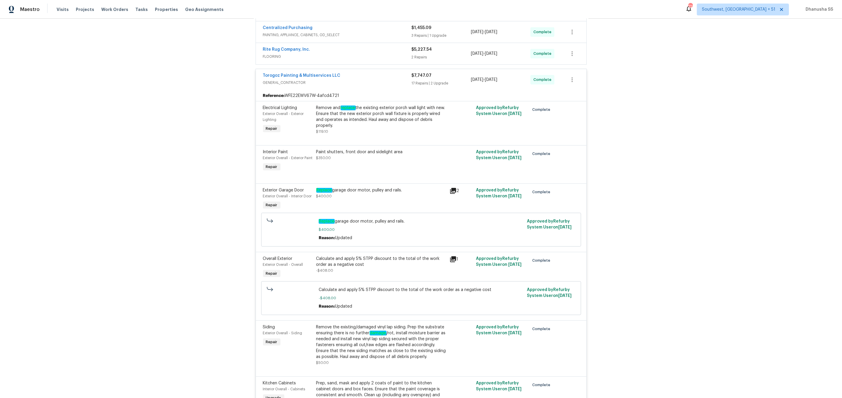
scroll to position [67, 0]
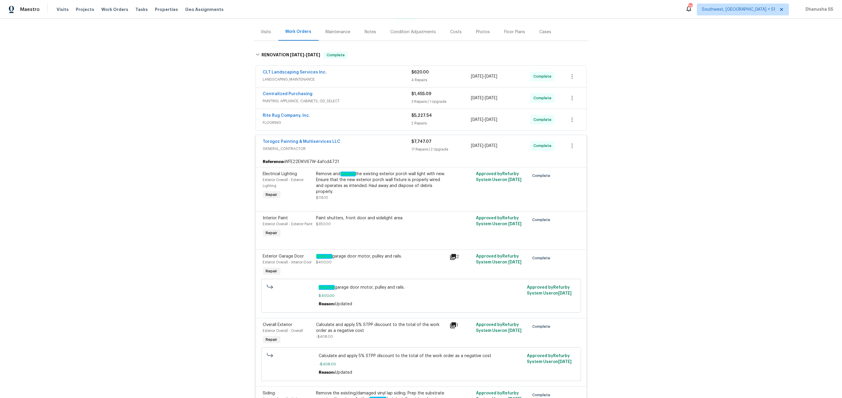
click at [368, 118] on div "Rite Rug Company, Inc." at bounding box center [337, 116] width 149 height 7
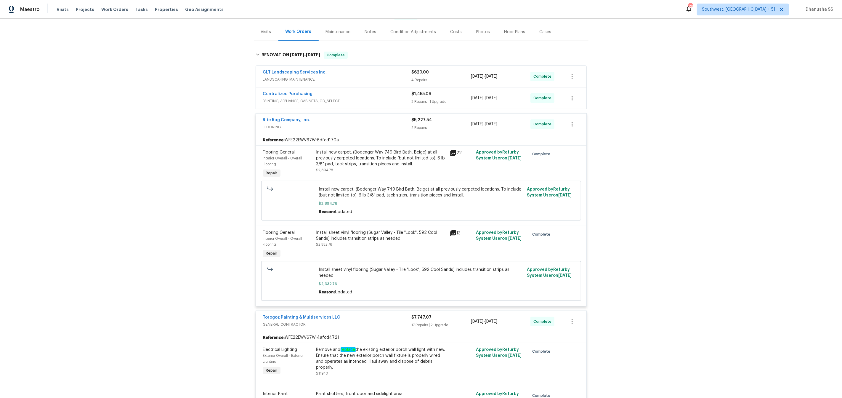
click at [385, 102] on span "PAINTING, APPLIANCE, CABINETS, OD_SELECT" at bounding box center [337, 101] width 149 height 6
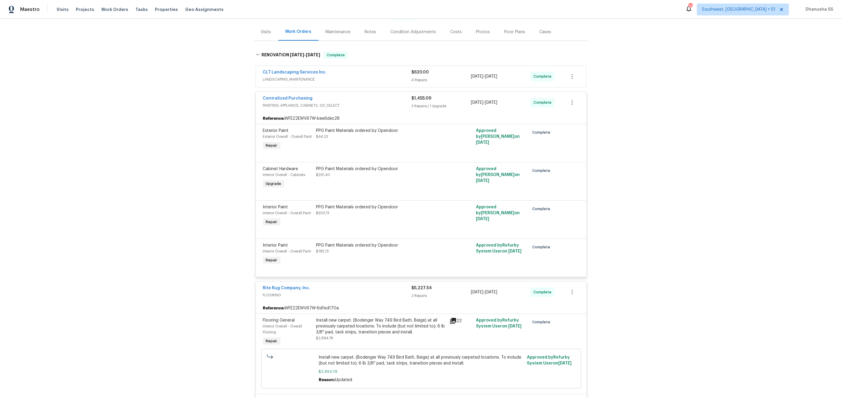
scroll to position [22, 0]
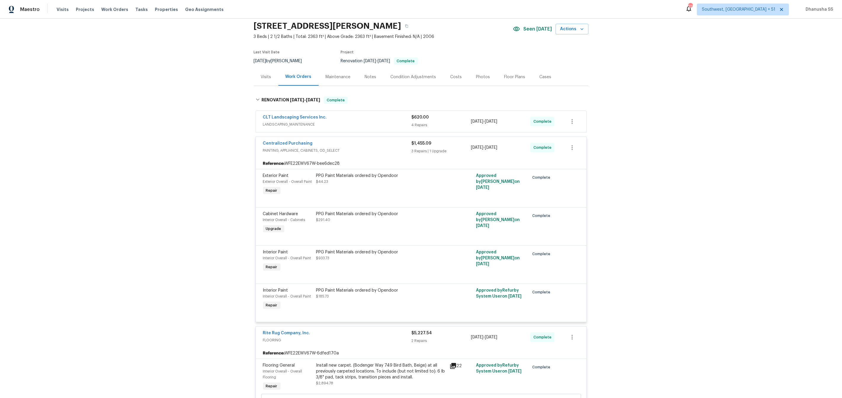
click at [384, 127] on span "LANDSCAPING_MAINTENANCE" at bounding box center [337, 124] width 149 height 6
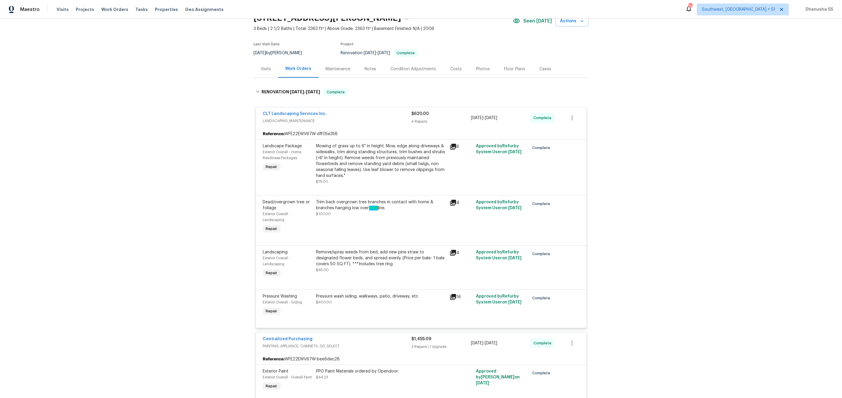
scroll to position [0, 0]
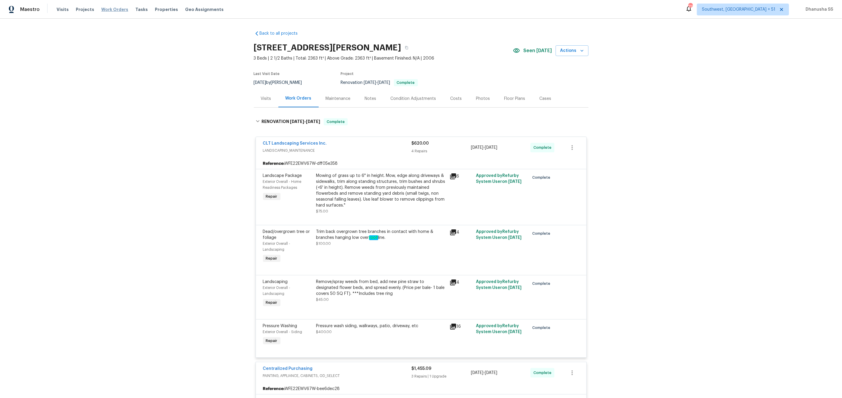
click at [109, 10] on span "Work Orders" at bounding box center [114, 10] width 27 height 6
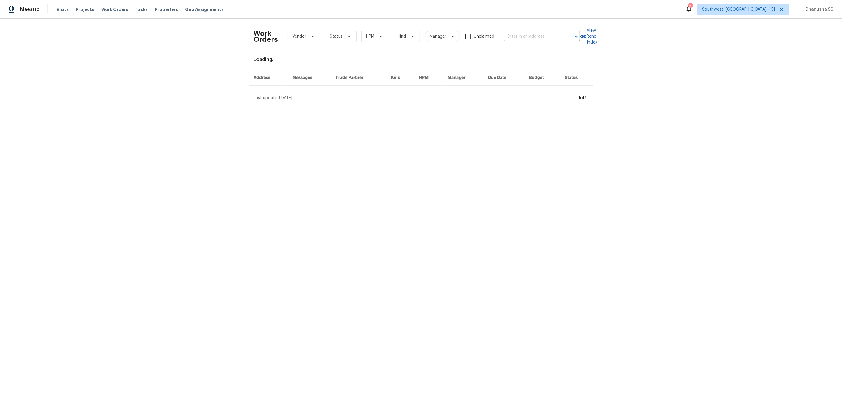
click at [516, 30] on div "Work Orders Vendor Status HPM Kind Manager Unclaimed ​" at bounding box center [417, 36] width 326 height 26
click at [516, 38] on input "text" at bounding box center [533, 36] width 59 height 9
paste input "3717 Ellis Way, Middletown, OH 45044"
type input "3717 Ellis Way, Middletown, OH 45044"
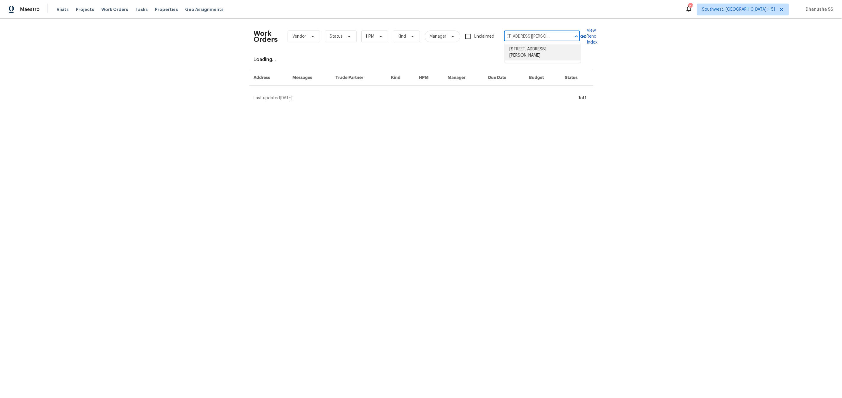
click at [517, 53] on li "3717 Ellis Way, Middletown, OH 45044" at bounding box center [542, 52] width 76 height 16
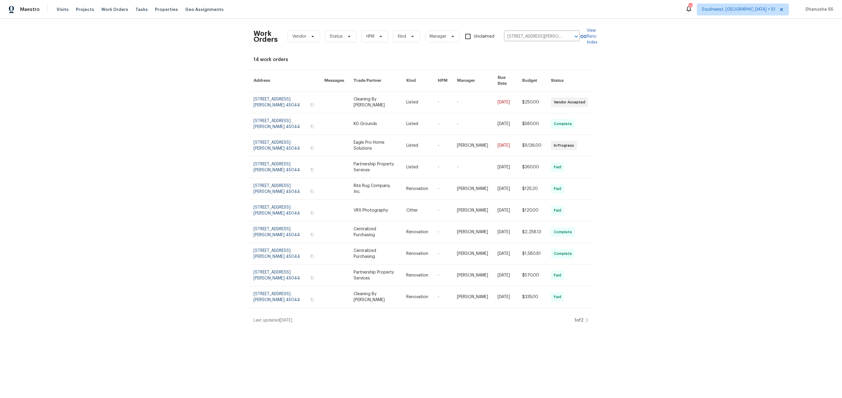
click at [377, 99] on link at bounding box center [380, 101] width 53 height 21
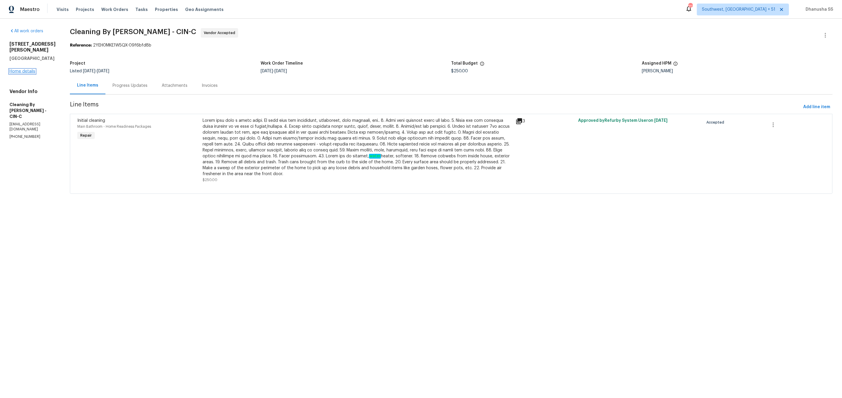
click at [23, 69] on link "Home details" at bounding box center [22, 71] width 26 height 4
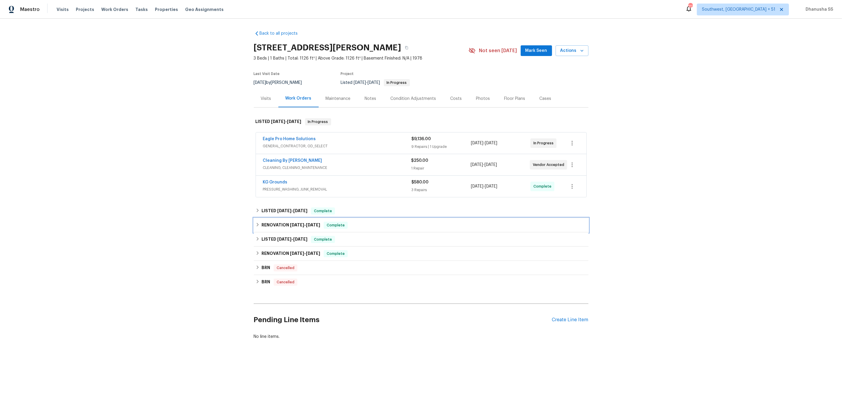
click at [363, 231] on div "RENOVATION 6/23/25 - 6/26/25 Complete" at bounding box center [421, 225] width 335 height 14
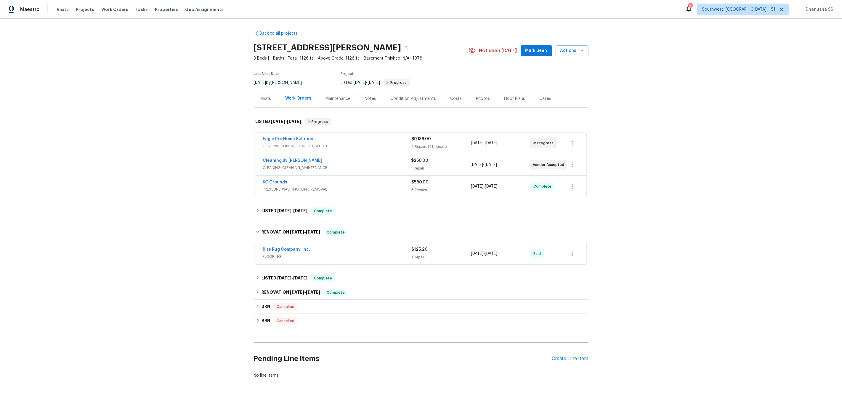
click at [380, 251] on div "Rite Rug Company, Inc." at bounding box center [337, 249] width 149 height 7
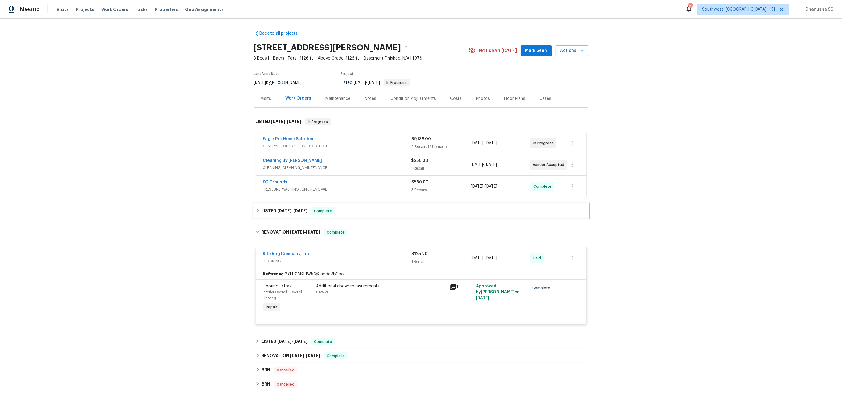
click at [358, 216] on div "LISTED 7/14/25 - 7/21/25 Complete" at bounding box center [421, 211] width 335 height 14
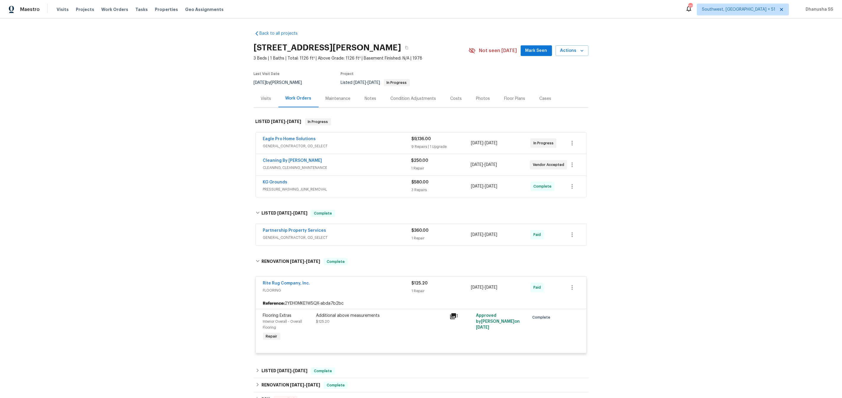
click at [372, 237] on span "GENERAL_CONTRACTOR, OD_SELECT" at bounding box center [337, 237] width 149 height 6
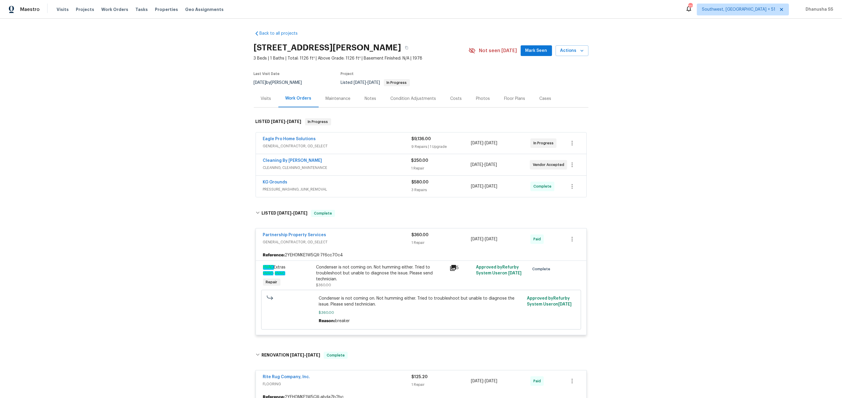
click at [377, 186] on span "PRESSURE_WASHING, JUNK_REMOVAL" at bounding box center [337, 189] width 149 height 6
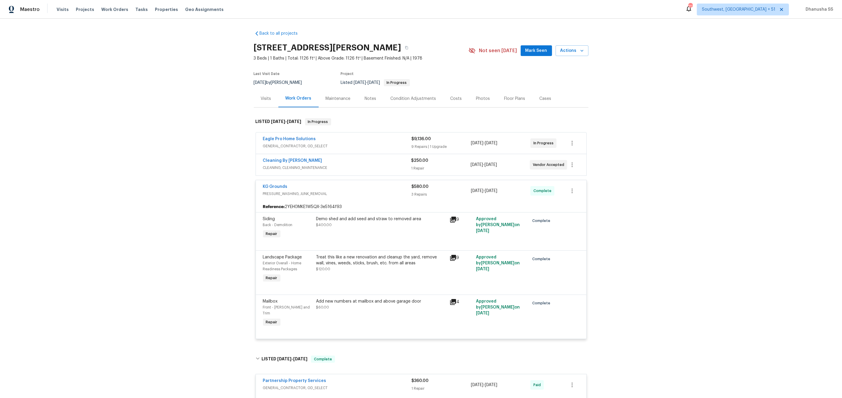
click at [370, 159] on div "Cleaning By Carrie" at bounding box center [337, 161] width 148 height 7
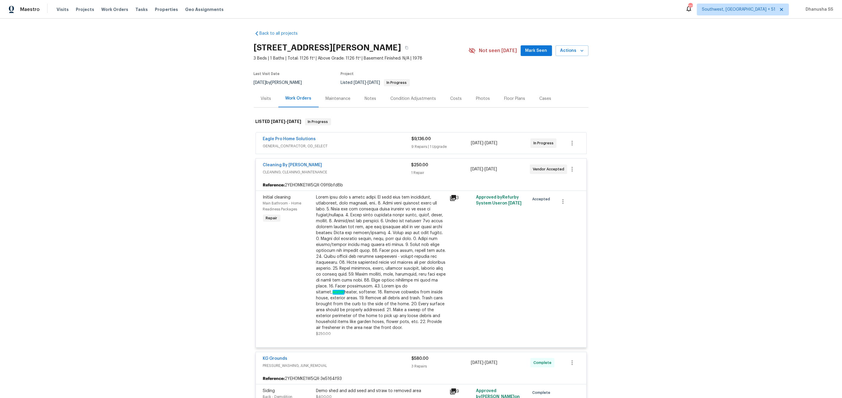
click at [371, 146] on span "GENERAL_CONTRACTOR, OD_SELECT" at bounding box center [337, 146] width 149 height 6
